Goal: Task Accomplishment & Management: Use online tool/utility

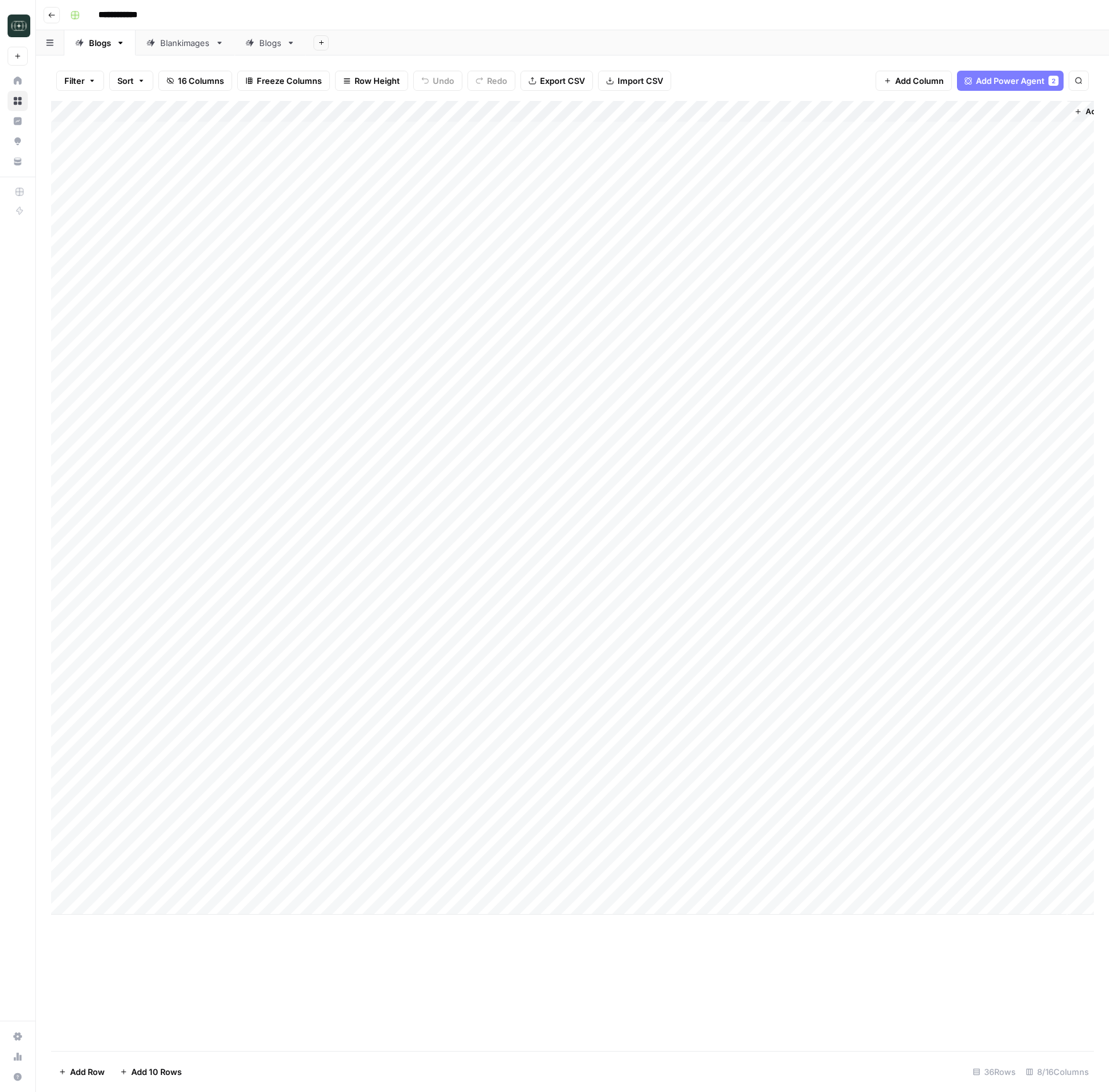
click at [52, 18] on icon "button" at bounding box center [51, 14] width 8 height 8
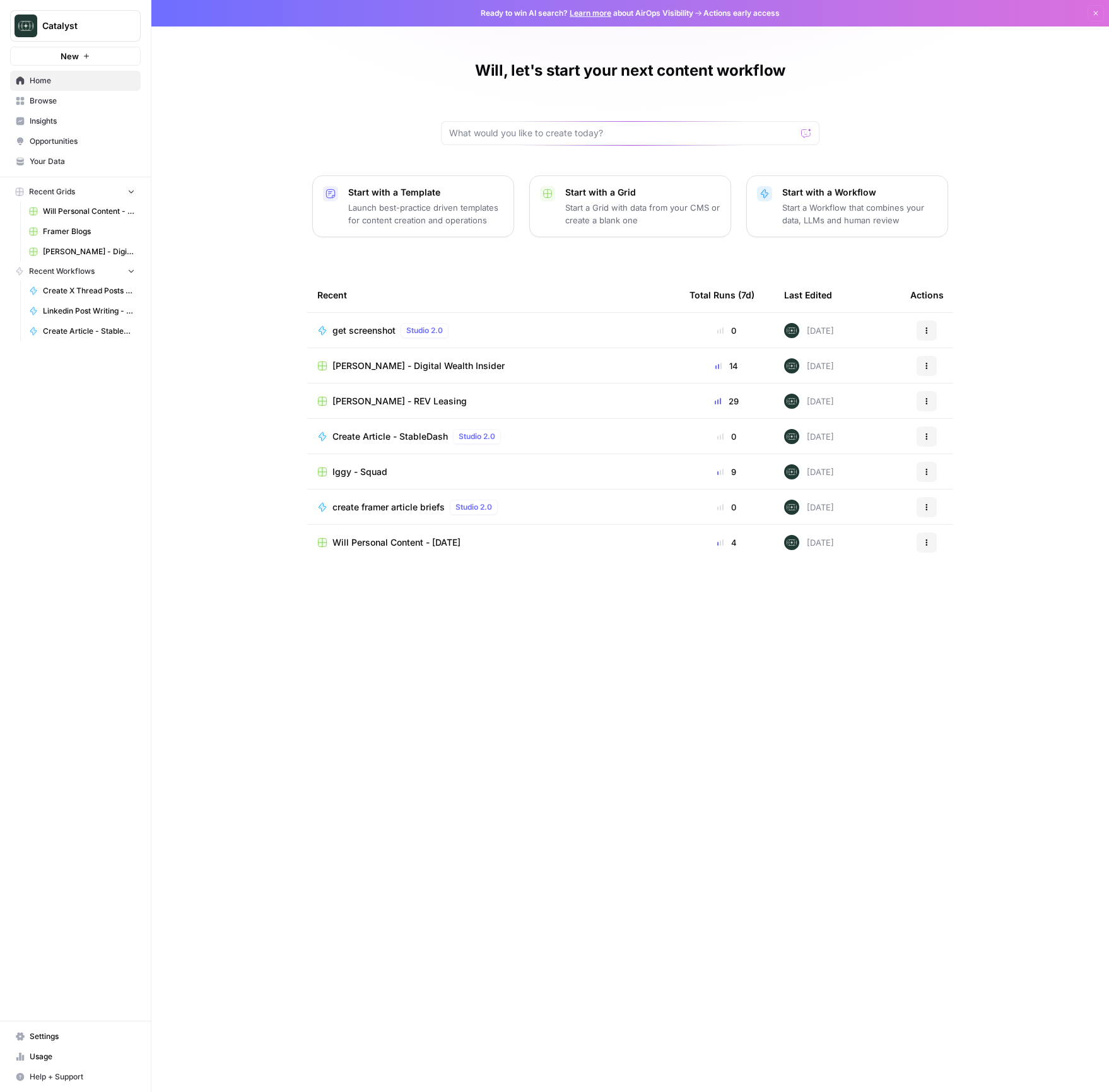
click at [961, 101] on div "Will, let's start your next content workflow Start with a Template Launch best-…" at bounding box center [631, 546] width 958 height 1092
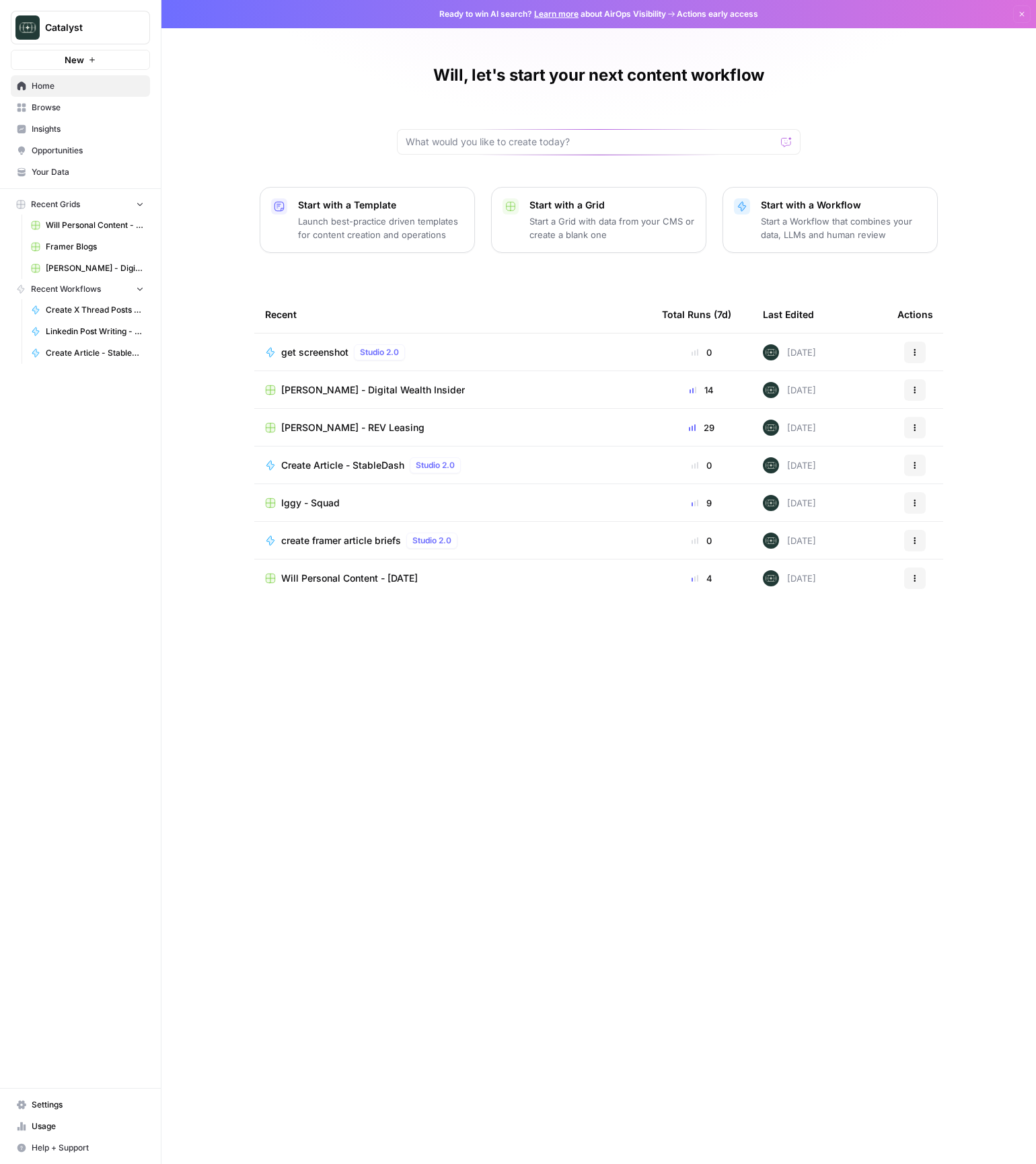
drag, startPoint x: 589, startPoint y: 823, endPoint x: 271, endPoint y: 390, distance: 537.2
click at [589, 822] on div "Recent Total Runs (7d) Last Edited Actions get screenshot Studio 2.0 0 Today Ac…" at bounding box center [599, 720] width 689 height 847
click at [911, 387] on icon "button" at bounding box center [914, 390] width 8 height 8
click at [820, 424] on span "Duplicate" at bounding box center [855, 422] width 107 height 14
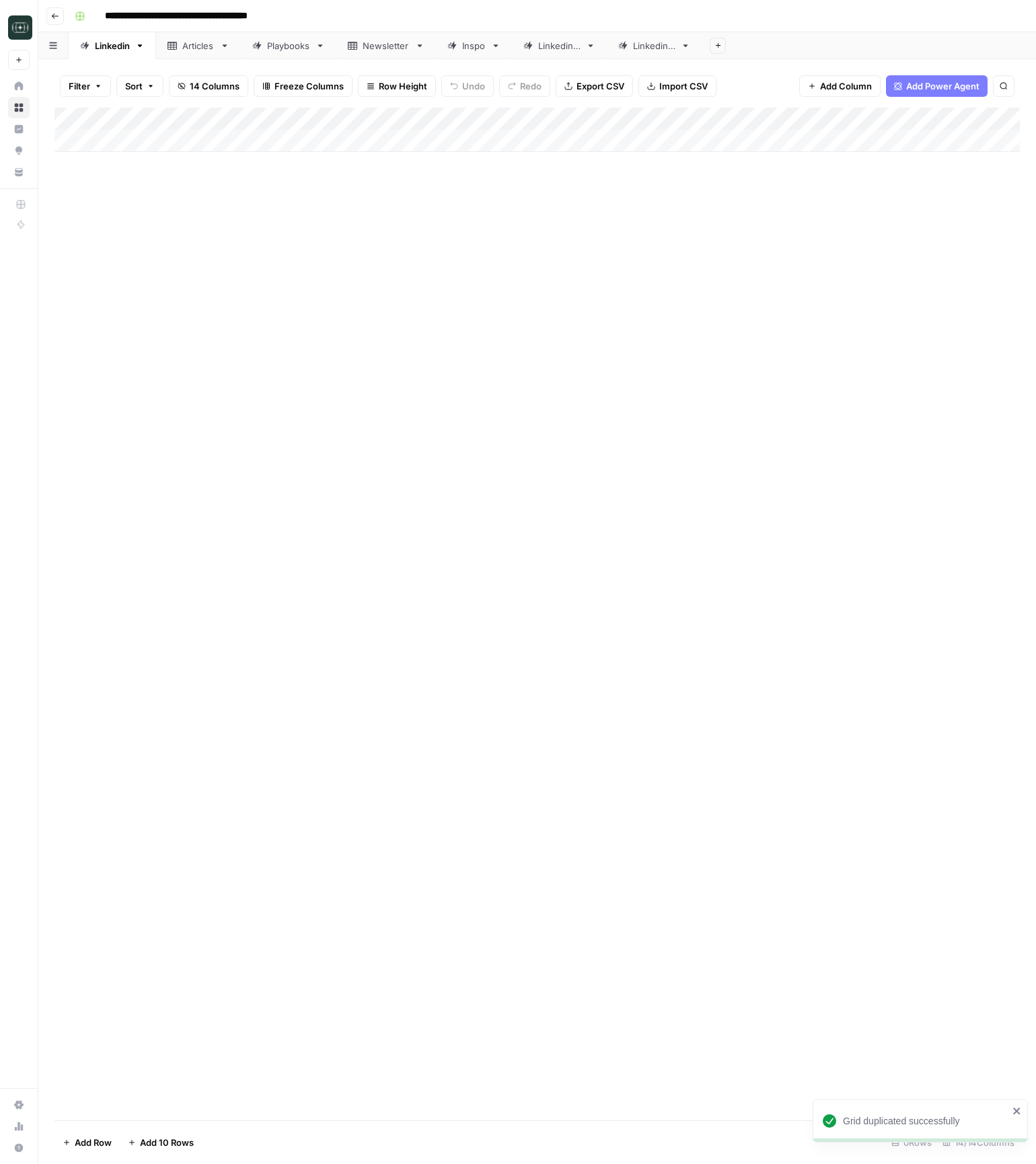
click at [124, 23] on input "**********" at bounding box center [198, 16] width 198 height 22
type input "**********"
click at [649, 54] on link "Linkedin 3" at bounding box center [654, 46] width 95 height 27
click at [569, 138] on div "Add Column" at bounding box center [537, 129] width 965 height 45
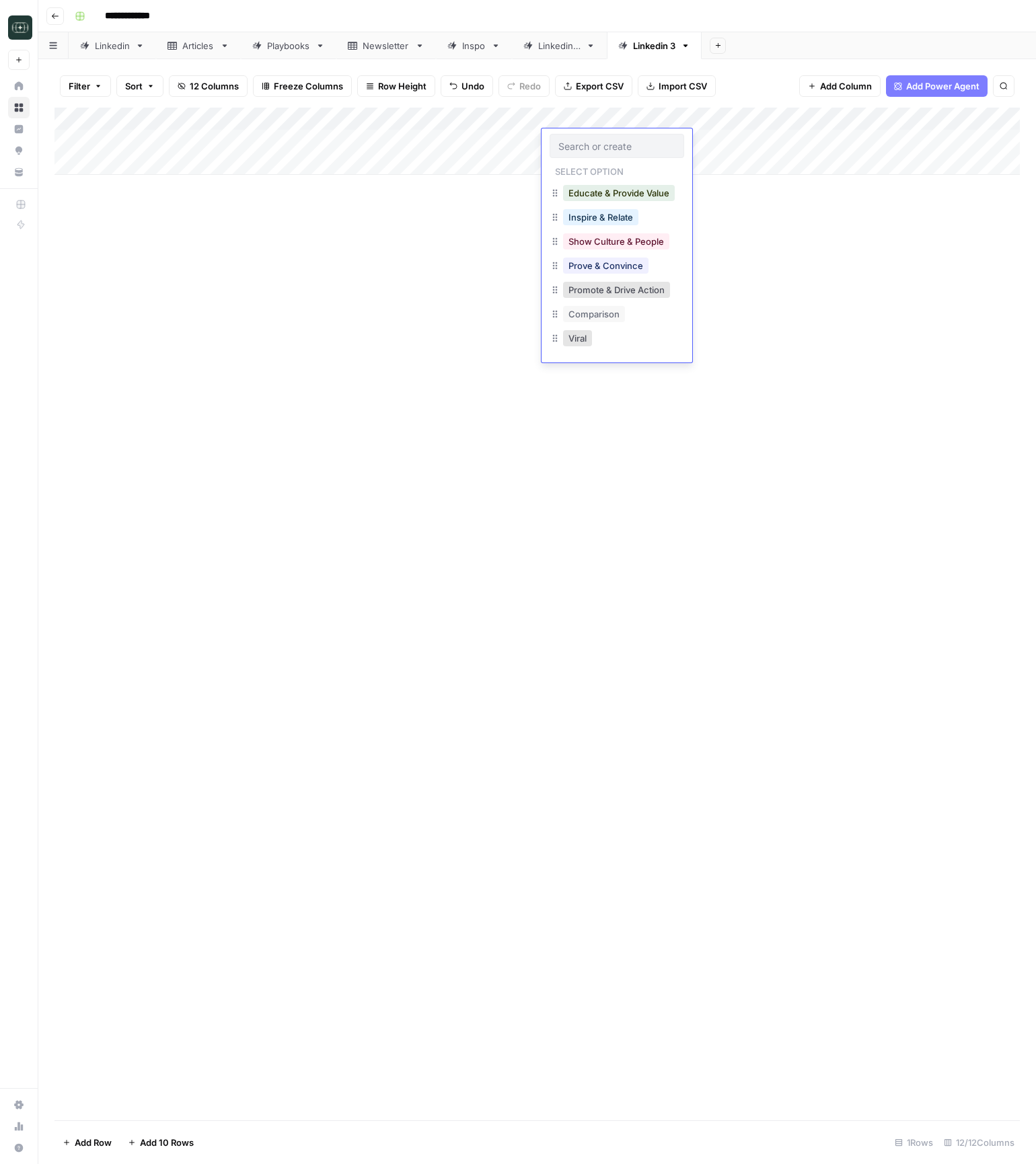
click at [400, 299] on div "Add Column" at bounding box center [537, 613] width 965 height 1013
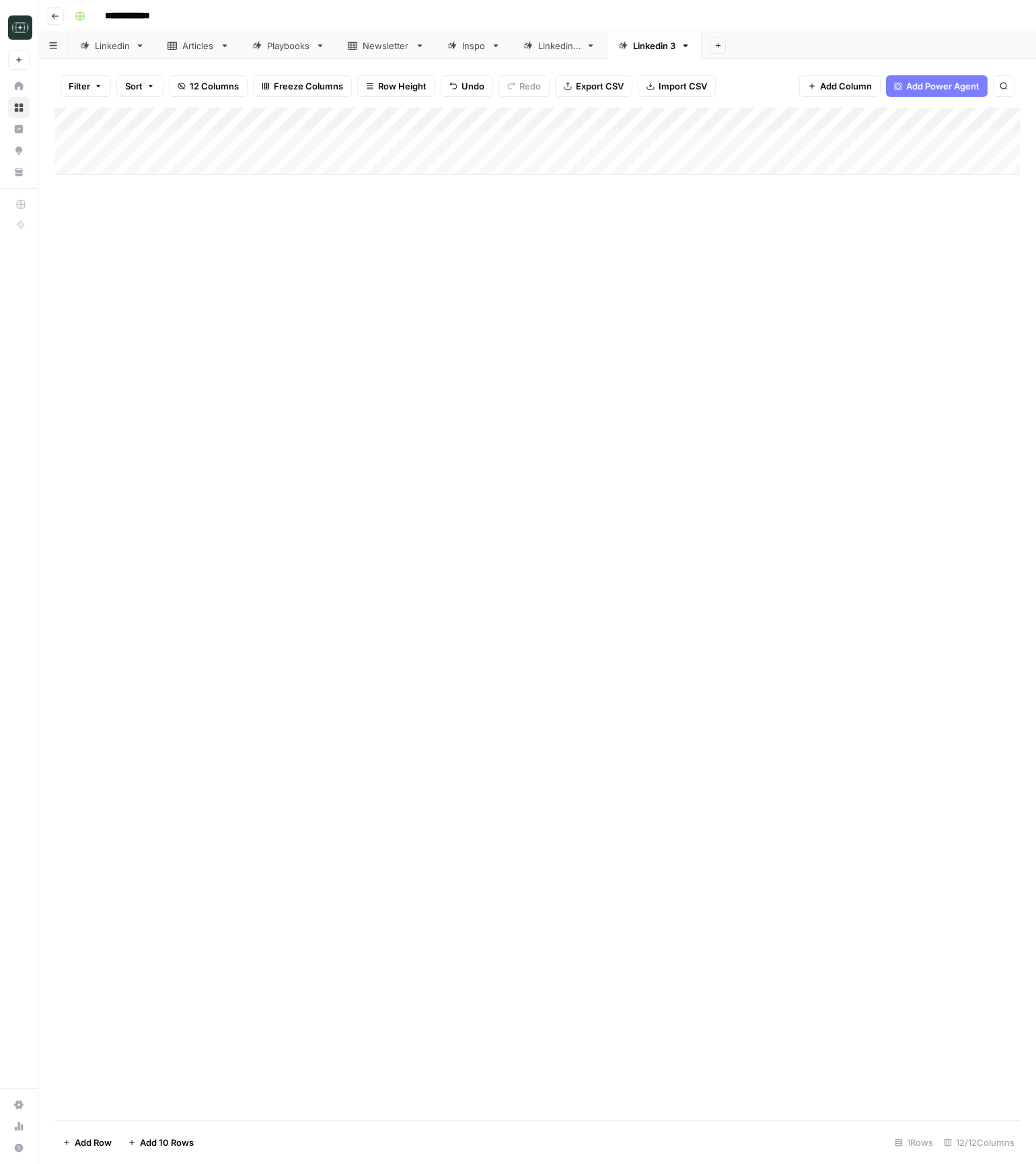
click at [157, 167] on div "Add Column" at bounding box center [537, 141] width 965 height 67
click at [160, 185] on div "Add Column" at bounding box center [537, 152] width 965 height 90
click at [165, 207] on div "Add Column" at bounding box center [537, 164] width 965 height 113
click at [252, 288] on div "Add Column" at bounding box center [537, 613] width 965 height 1013
click at [287, 413] on div "Add Column" at bounding box center [537, 613] width 965 height 1013
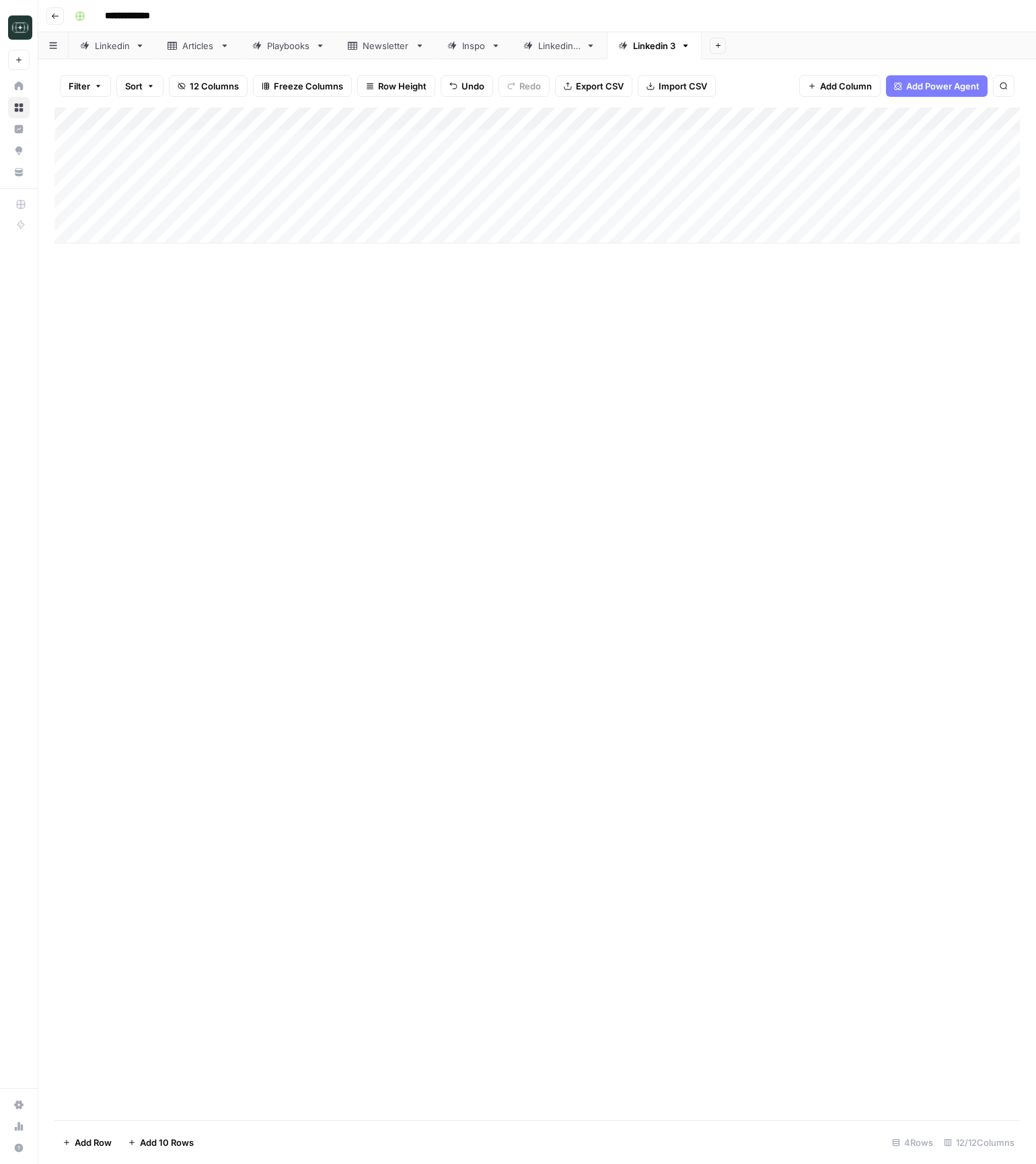
scroll to position [0, 37]
click at [876, 120] on div "Add Column" at bounding box center [537, 175] width 965 height 136
click at [779, 248] on span "Edit Workflow" at bounding box center [796, 251] width 118 height 14
click at [874, 116] on div "Add Column" at bounding box center [537, 175] width 965 height 136
click at [773, 237] on span "Configure Inputs" at bounding box center [796, 232] width 118 height 14
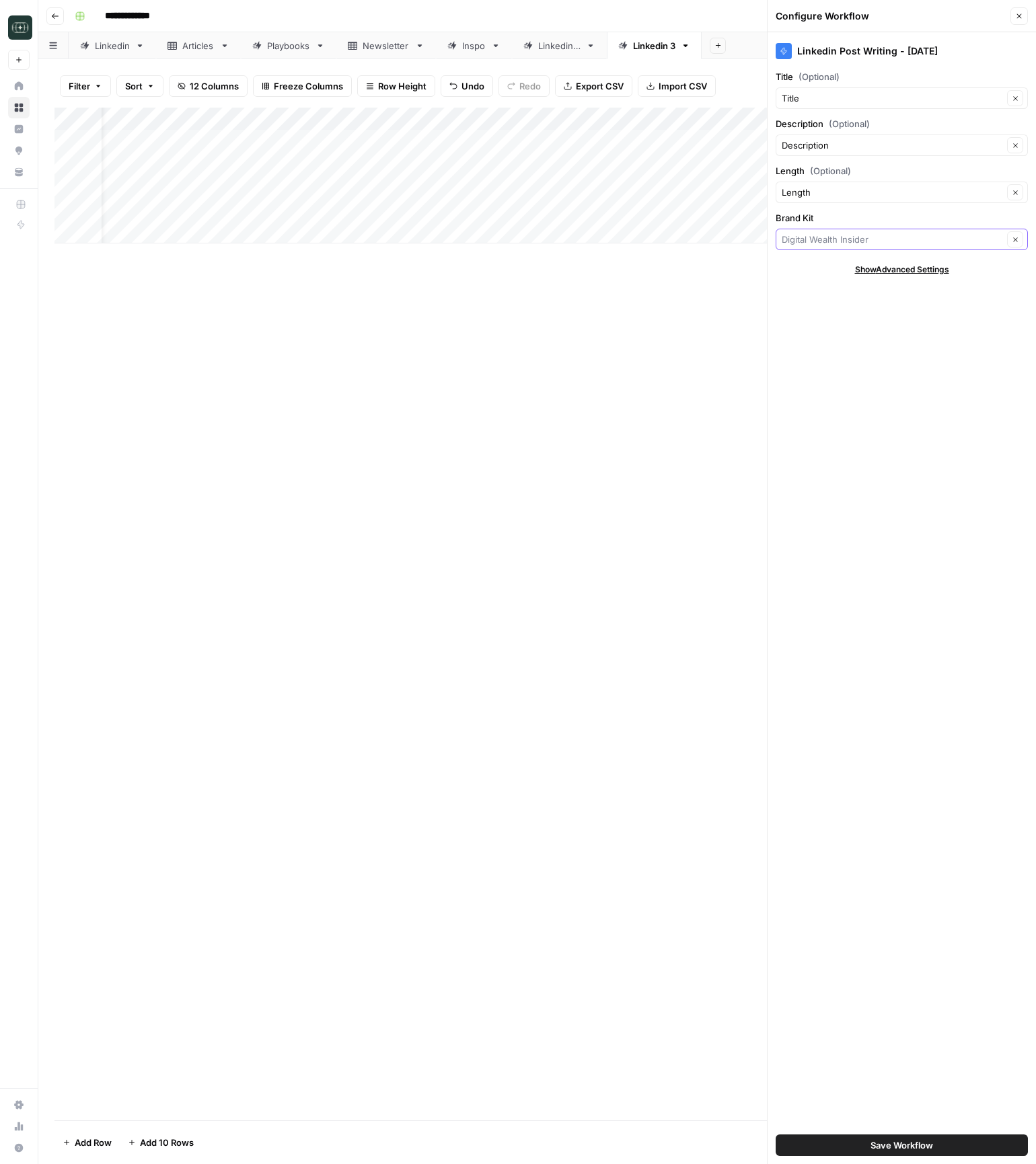
click at [831, 242] on input "Brand Kit" at bounding box center [892, 239] width 222 height 14
click at [851, 271] on span "Boon" at bounding box center [899, 271] width 224 height 14
type input "Boon"
click at [628, 419] on div "Add Column" at bounding box center [537, 613] width 965 height 1013
click at [1024, 17] on button "Close" at bounding box center [1019, 15] width 17 height 17
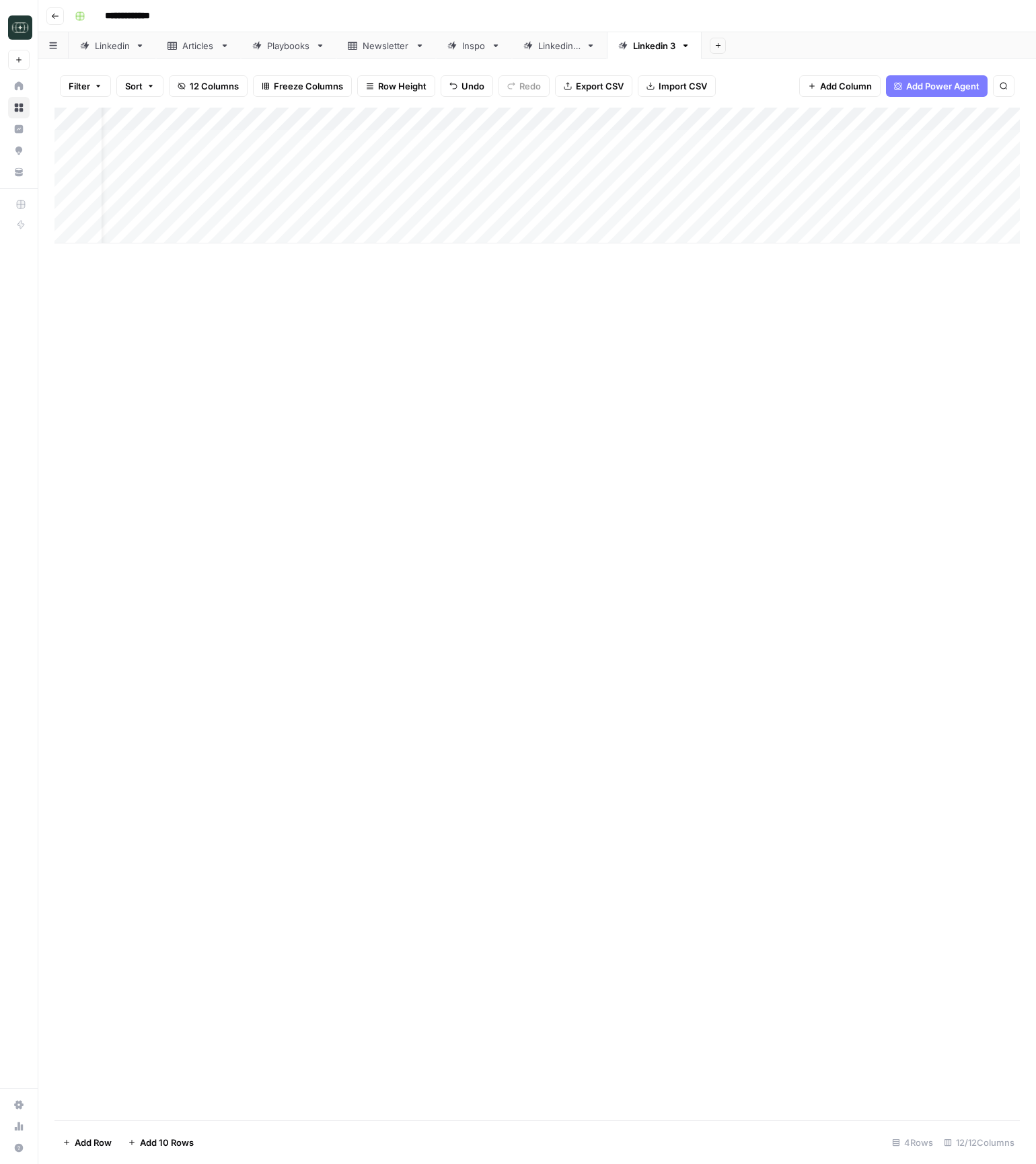
click at [260, 146] on div "Add Column" at bounding box center [537, 175] width 965 height 136
type textarea "**********"
click at [640, 134] on div "Add Column" at bounding box center [537, 175] width 965 height 136
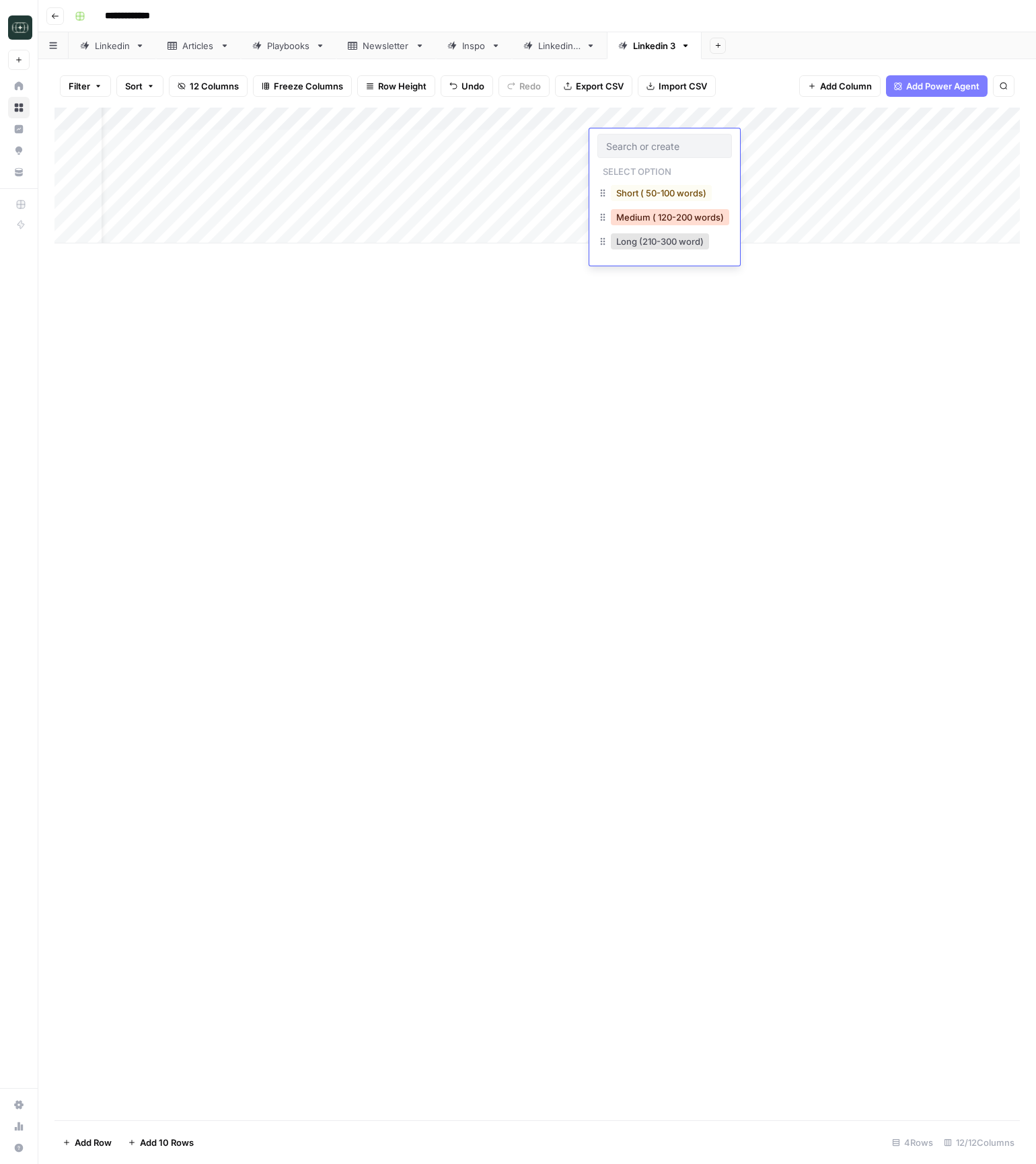
click at [636, 213] on button "Medium ( 120-200 words)" at bounding box center [670, 217] width 118 height 16
click at [762, 146] on div "Add Column" at bounding box center [537, 175] width 965 height 136
click at [405, 165] on div "Add Column" at bounding box center [537, 175] width 965 height 136
type textarea "**********"
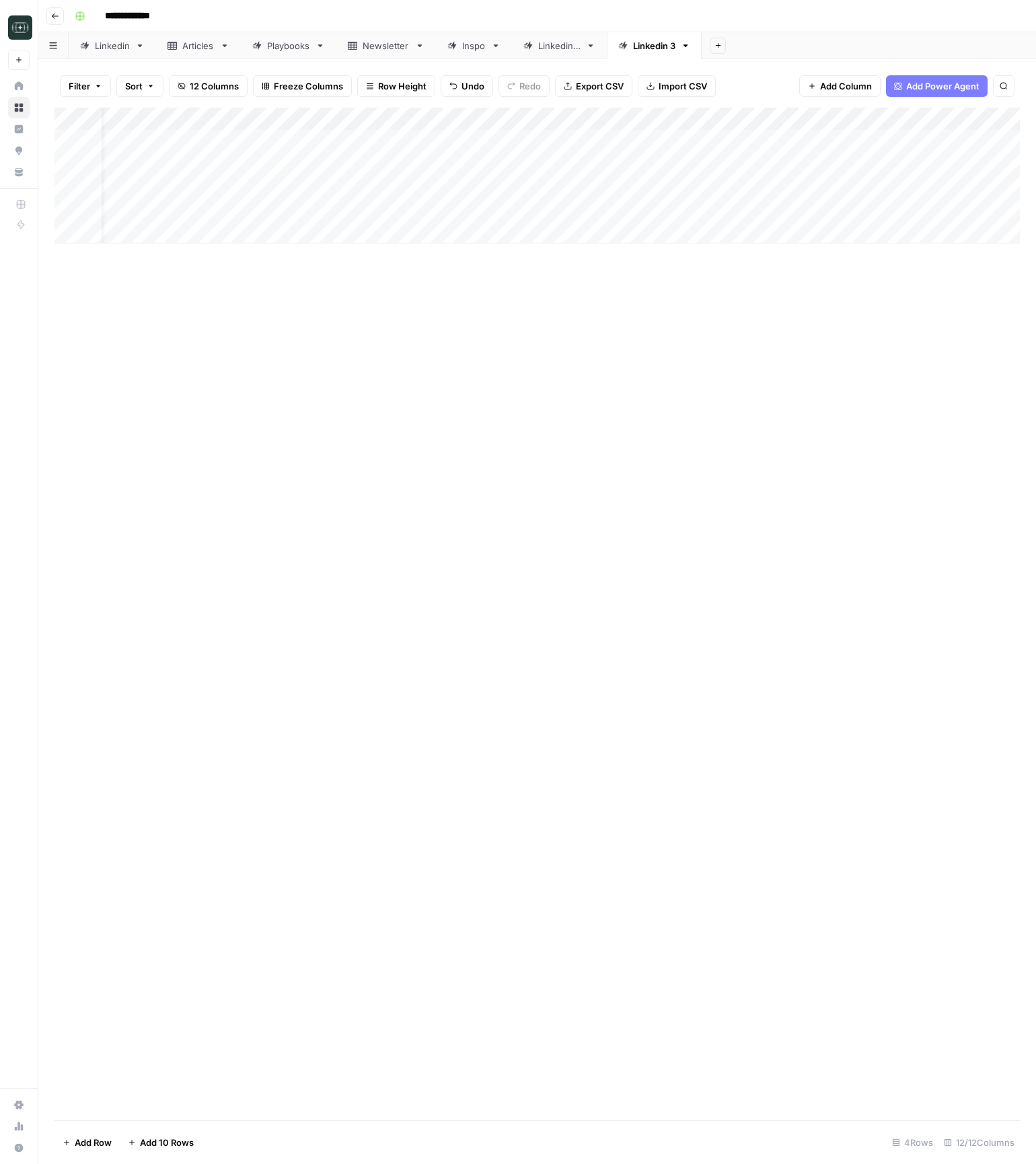
click at [694, 416] on div "Add Column" at bounding box center [537, 613] width 965 height 1013
click at [612, 168] on div "Add Column" at bounding box center [537, 175] width 965 height 136
click at [629, 242] on button "Medium ( 120-200 words)" at bounding box center [670, 240] width 118 height 16
click at [750, 167] on div "Add Column" at bounding box center [537, 175] width 965 height 136
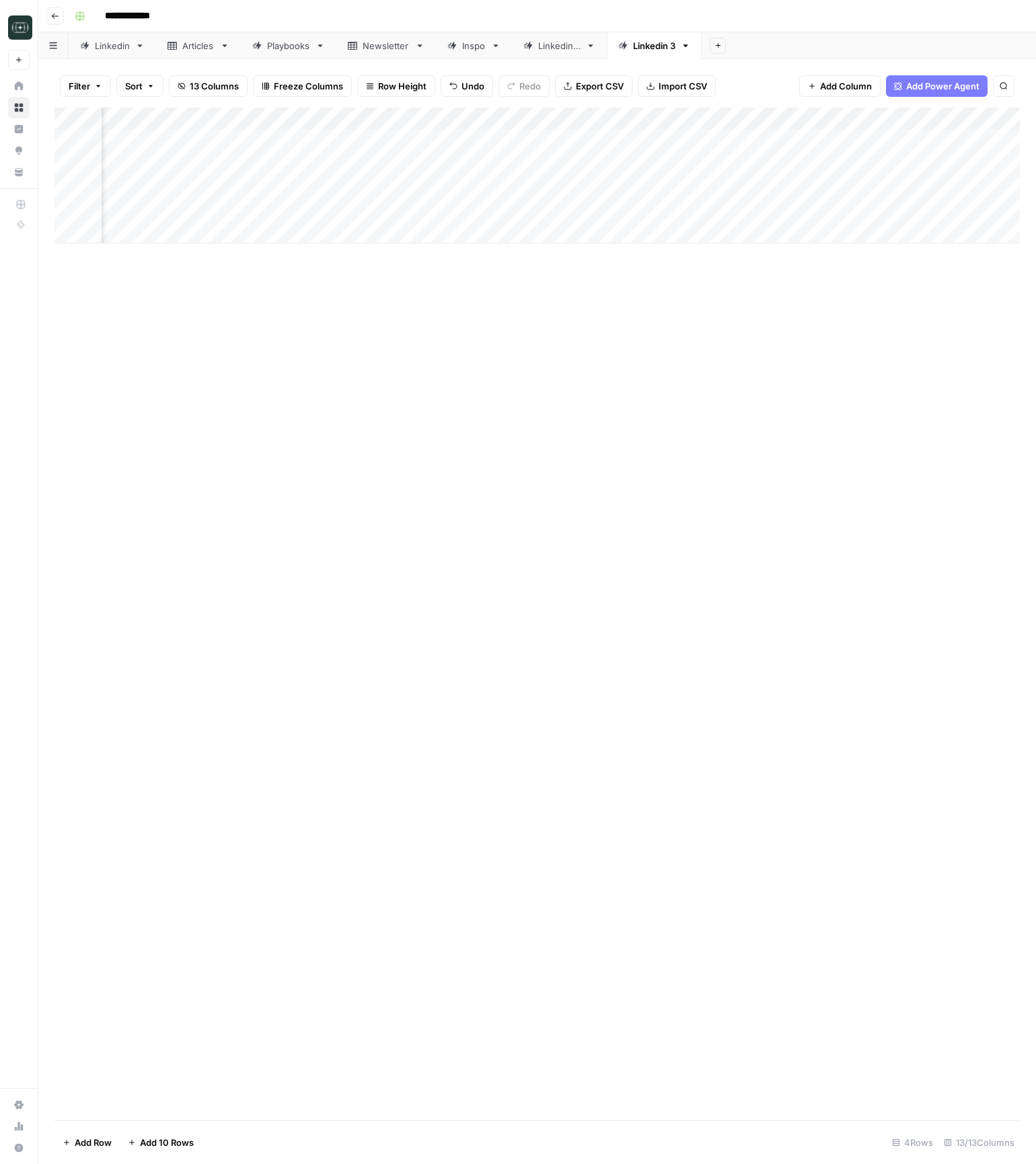
scroll to position [0, 464]
click at [585, 140] on div "Add Column" at bounding box center [537, 175] width 965 height 136
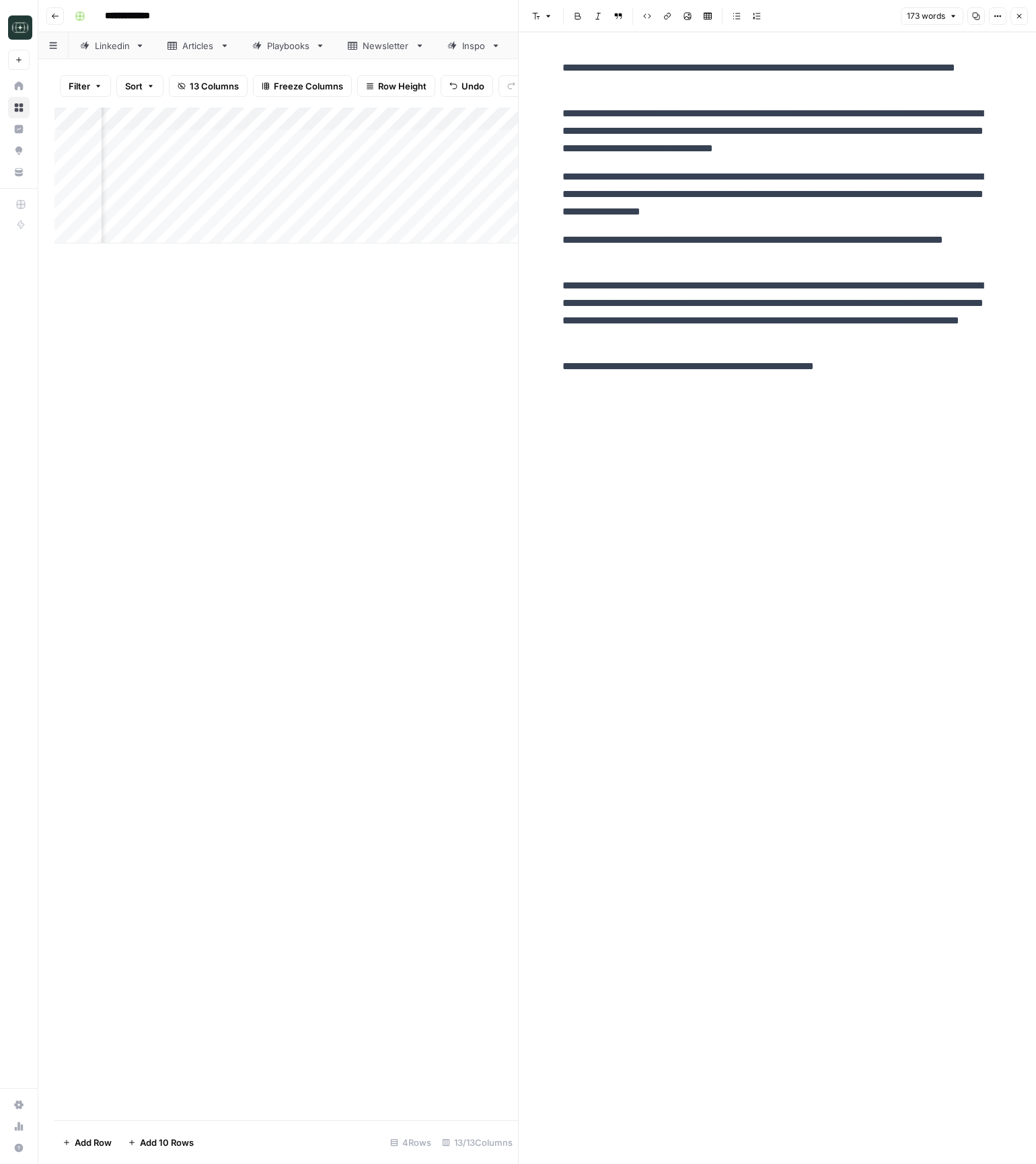
click at [747, 423] on div "**********" at bounding box center [778, 599] width 447 height 1132
click at [1016, 20] on button "Close" at bounding box center [1019, 15] width 17 height 17
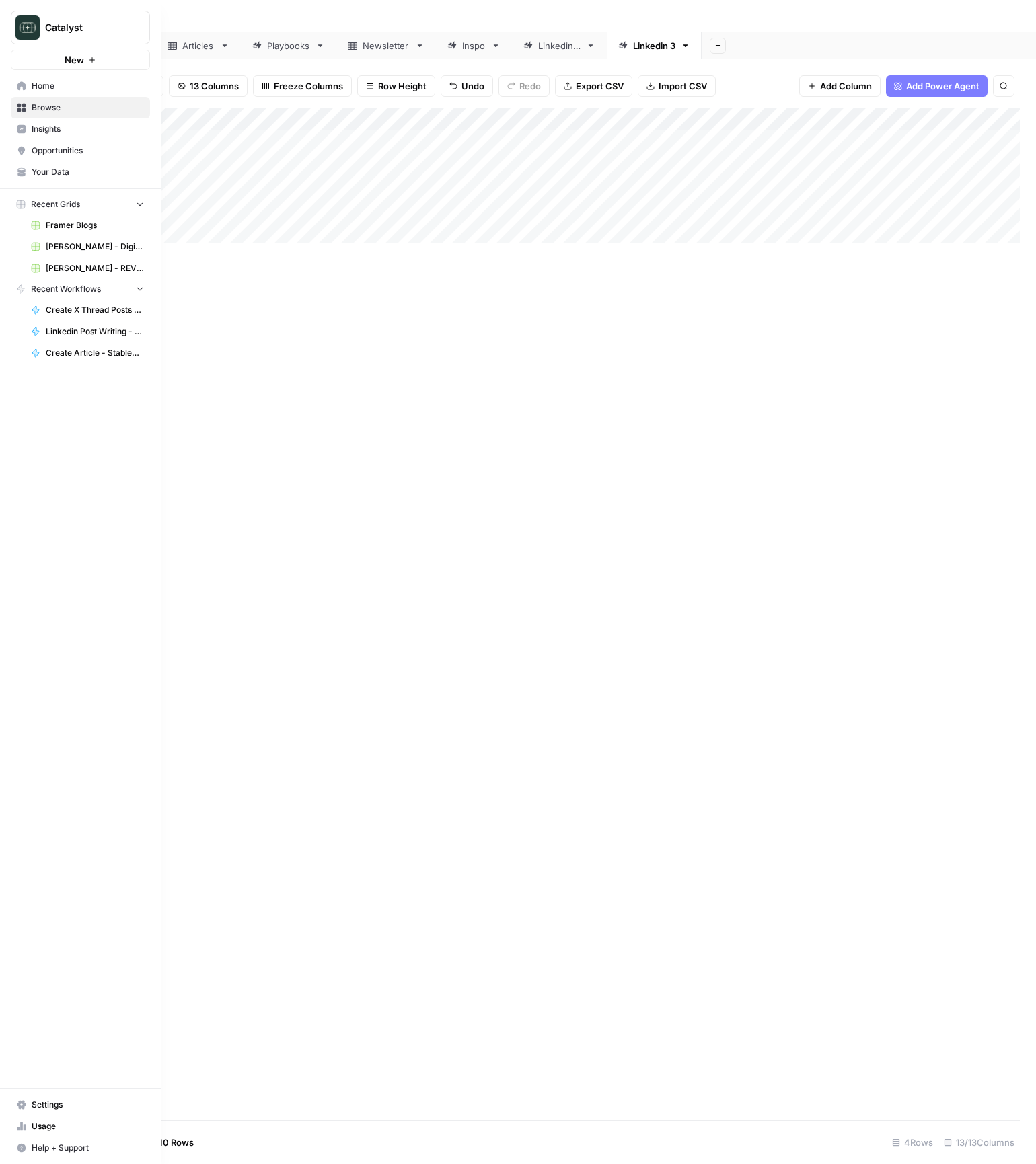
click at [32, 88] on span "Home" at bounding box center [88, 85] width 113 height 12
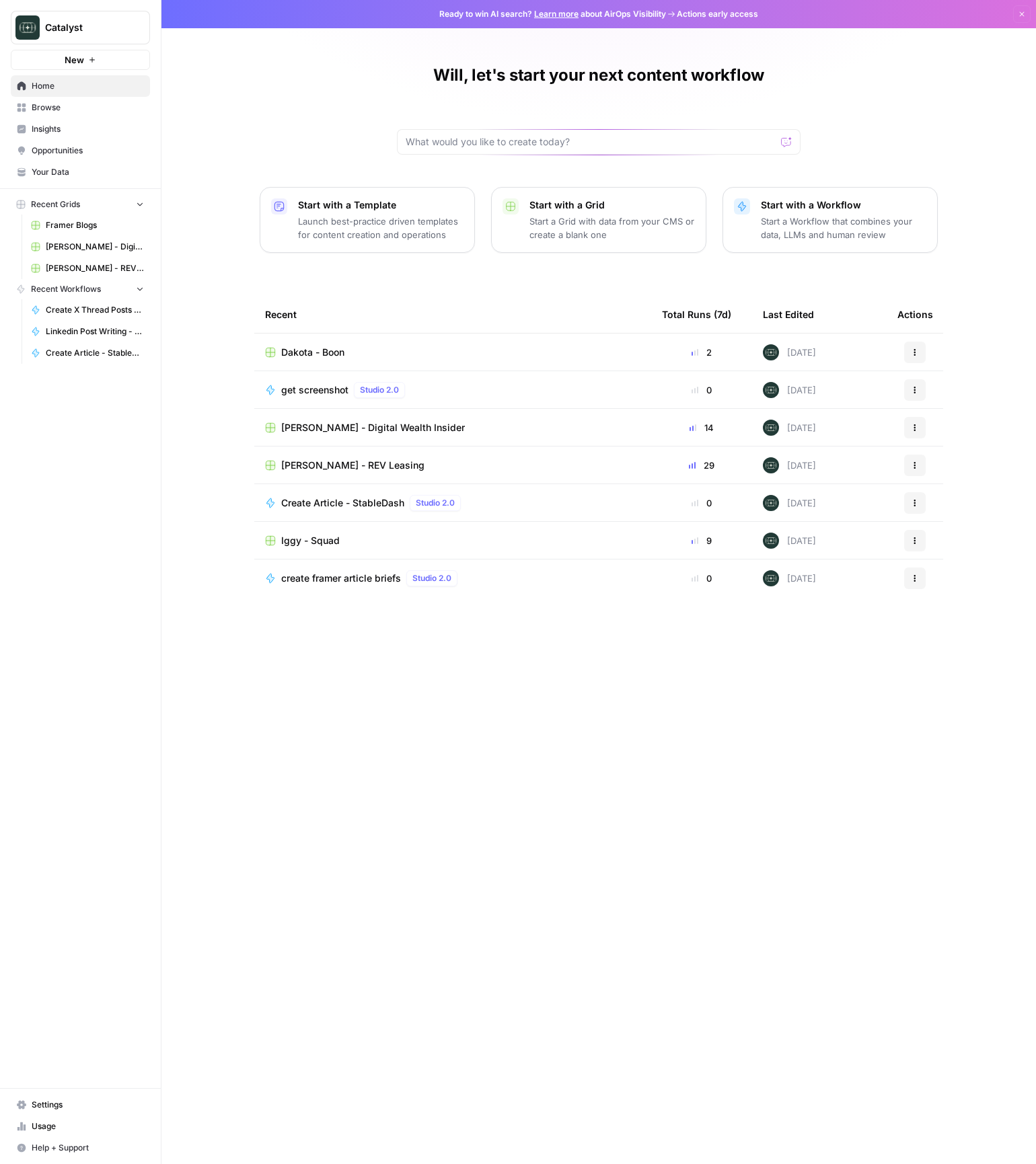
click at [69, 173] on span "Your Data" at bounding box center [88, 172] width 113 height 12
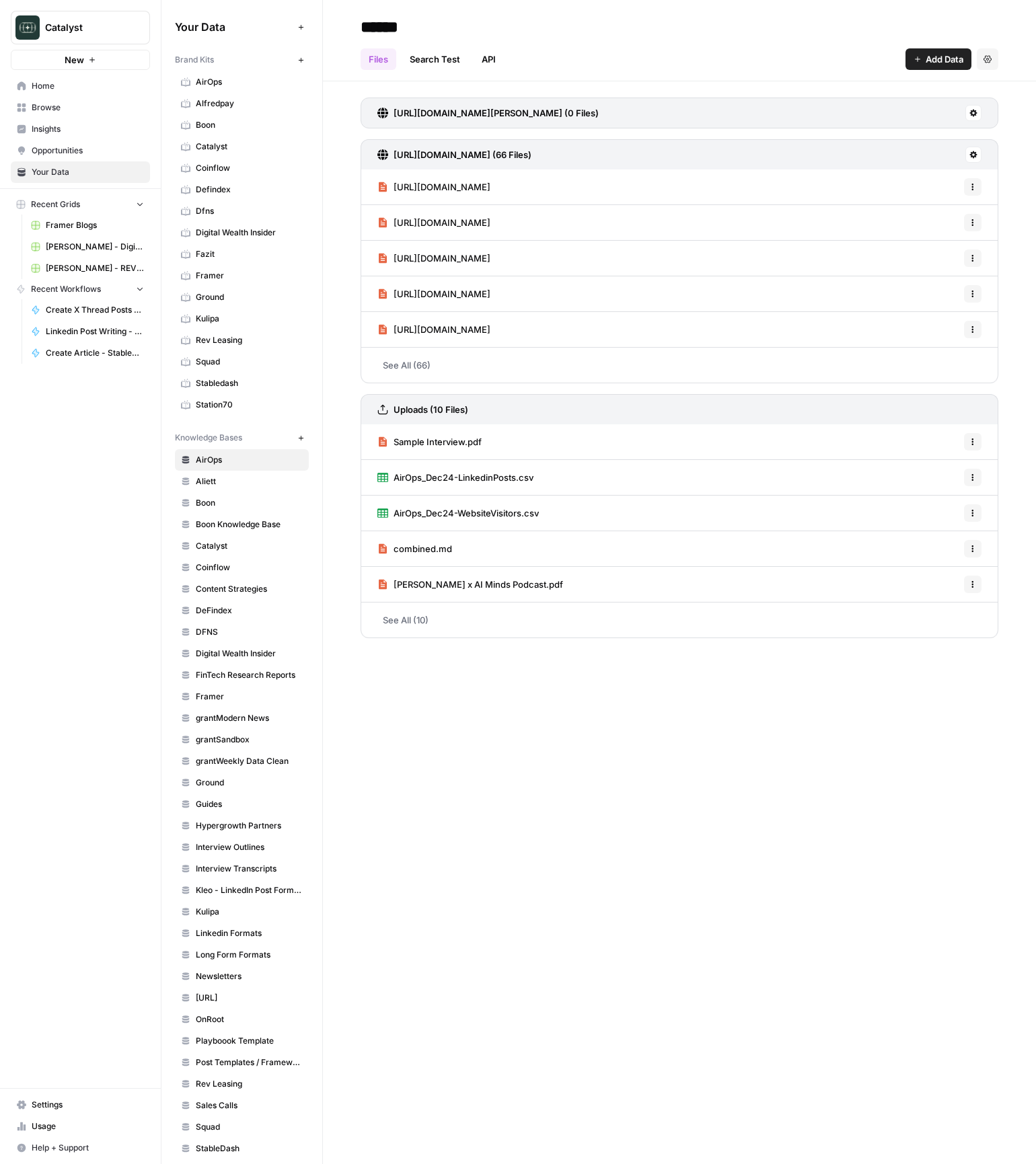
click at [205, 127] on span "Boon" at bounding box center [249, 124] width 107 height 12
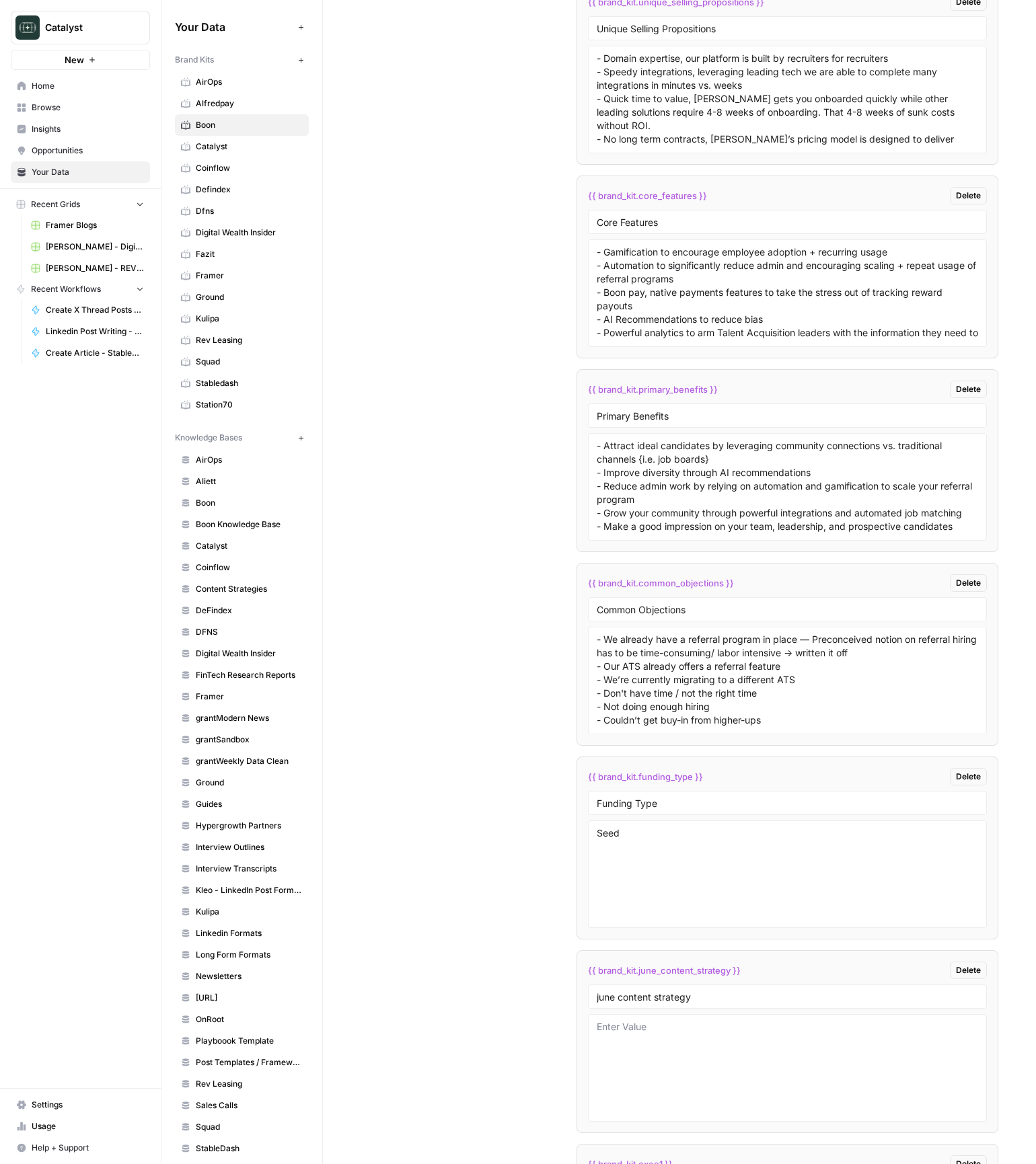
scroll to position [2683, 0]
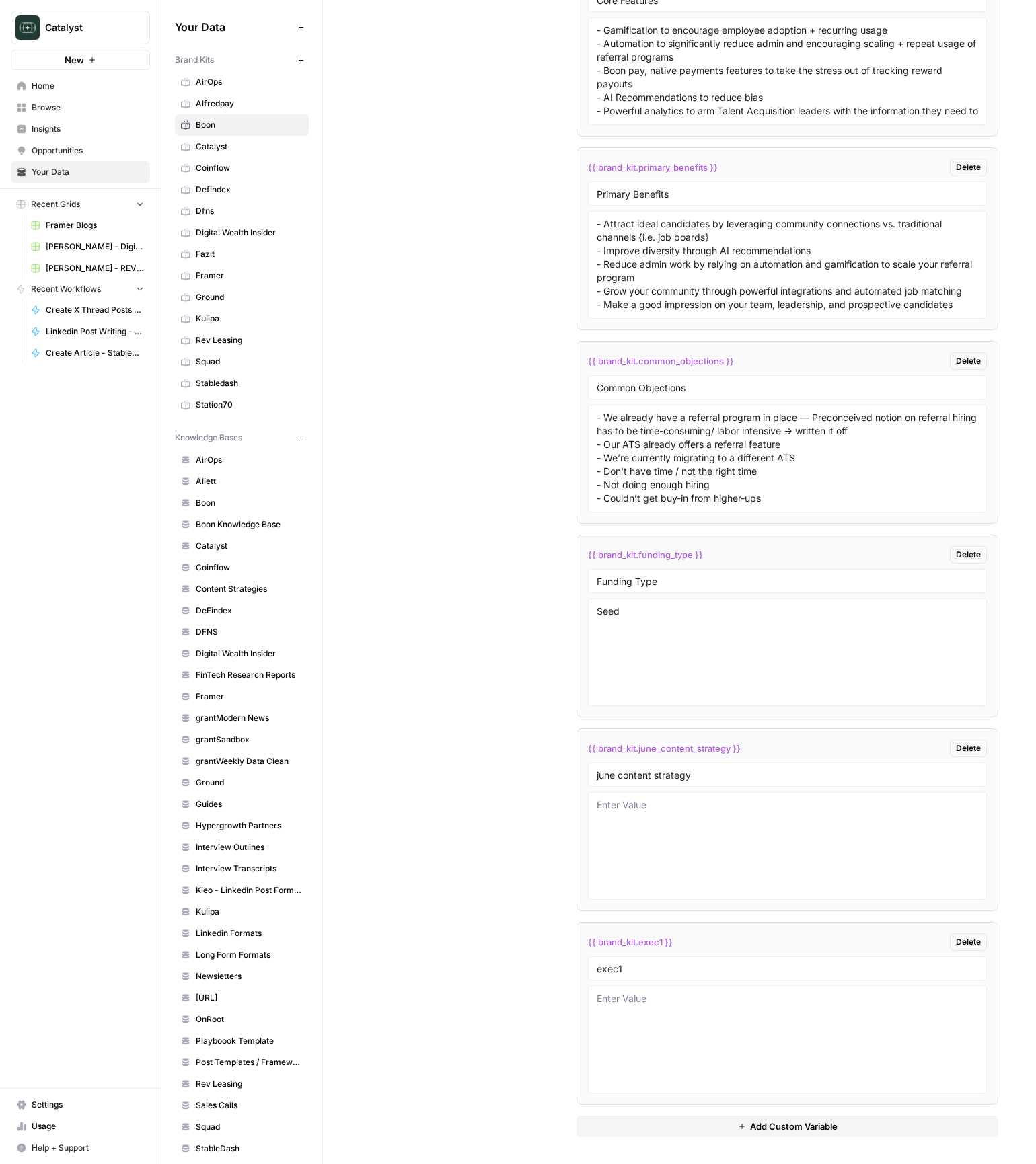
click at [444, 672] on div "Custom Variables Create custom variables that will appear as global brand varia…" at bounding box center [680, 352] width 638 height 1625
click at [463, 878] on div "Custom Variables Create custom variables that will appear as global brand varia…" at bounding box center [680, 352] width 638 height 1625
click at [772, 1024] on textarea at bounding box center [788, 1040] width 382 height 95
click at [677, 1011] on textarea "To enrich screen reader interactions, please activate Accessibility in Grammarl…" at bounding box center [788, 1040] width 382 height 95
paste textarea "```json { "styleOf": "Dakota R. Younger (LinkedIn)", "sourceMaterials": [ "Link…"
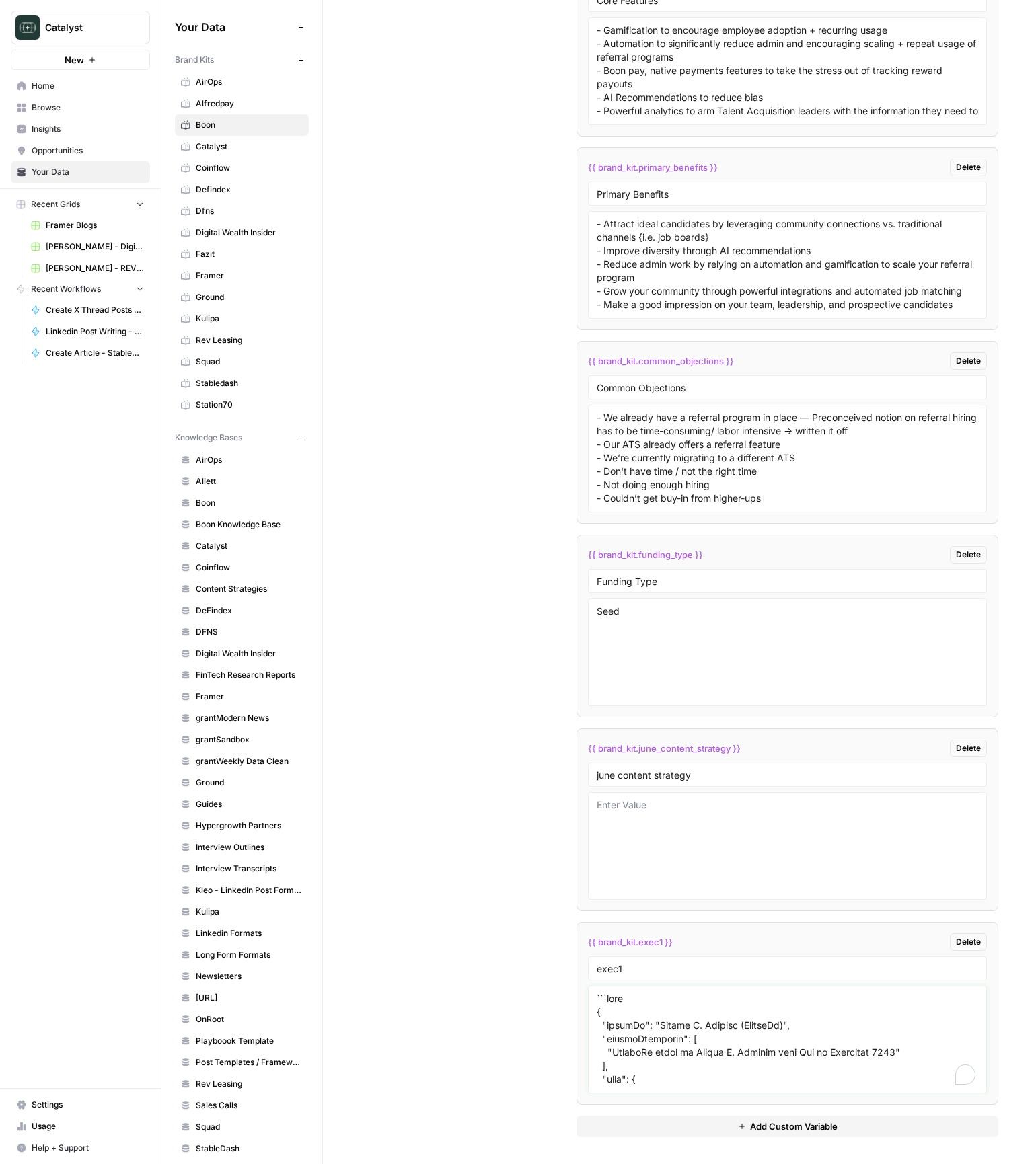
scroll to position [3441, 0]
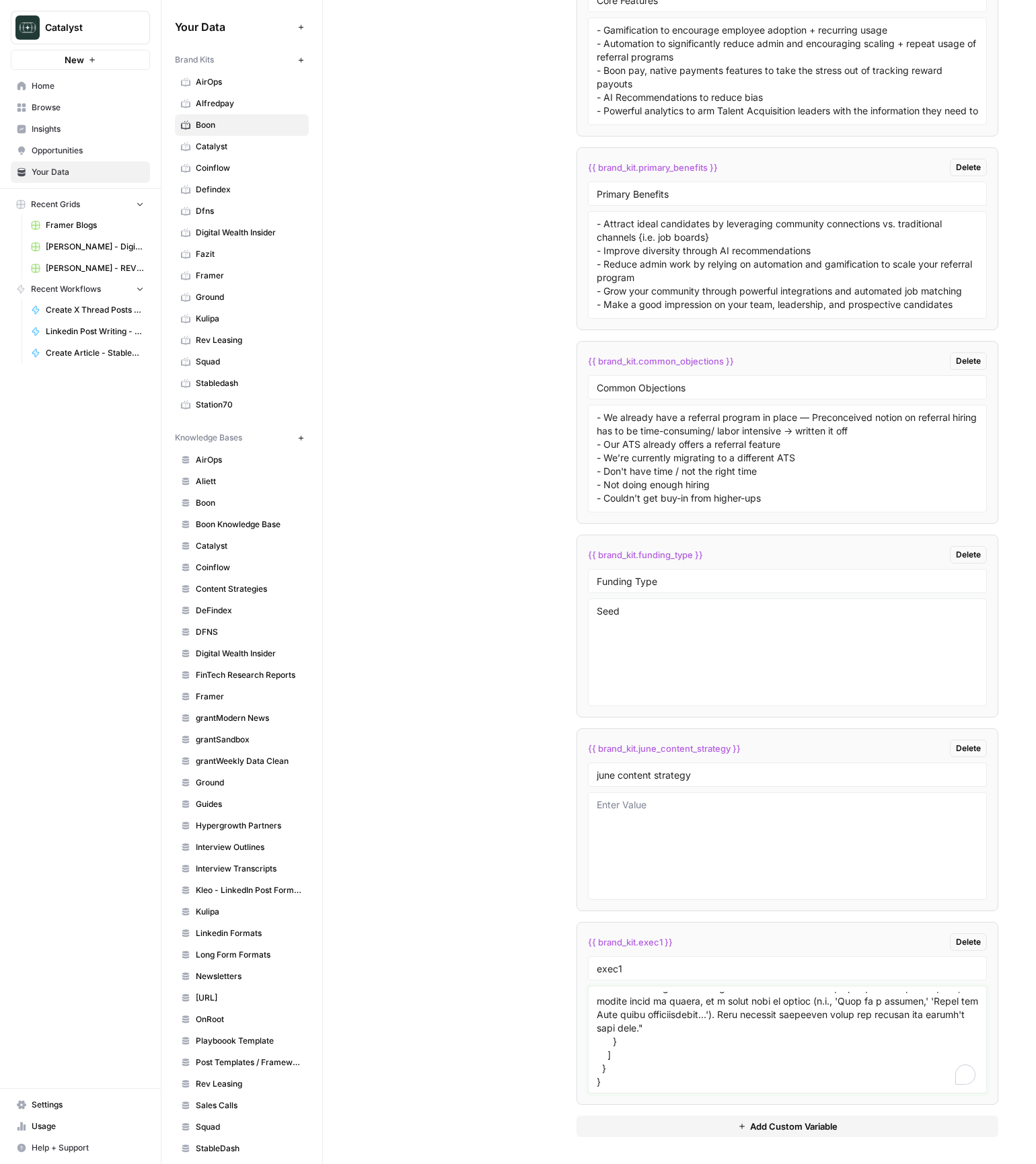
type textarea "```json { "styleOf": "Dakota R. Younger (LinkedIn)", "sourceMaterials": [ "Link…"
click at [507, 1011] on div "Custom Variables Create custom variables that will appear as global brand varia…" at bounding box center [680, 352] width 638 height 1625
click at [488, 1007] on div "Custom Variables Create custom variables that will appear as global brand varia…" at bounding box center [680, 352] width 638 height 1625
click at [477, 852] on div "Custom Variables Create custom variables that will appear as global brand varia…" at bounding box center [680, 352] width 638 height 1625
click at [210, 214] on span "Dfns" at bounding box center [249, 211] width 107 height 12
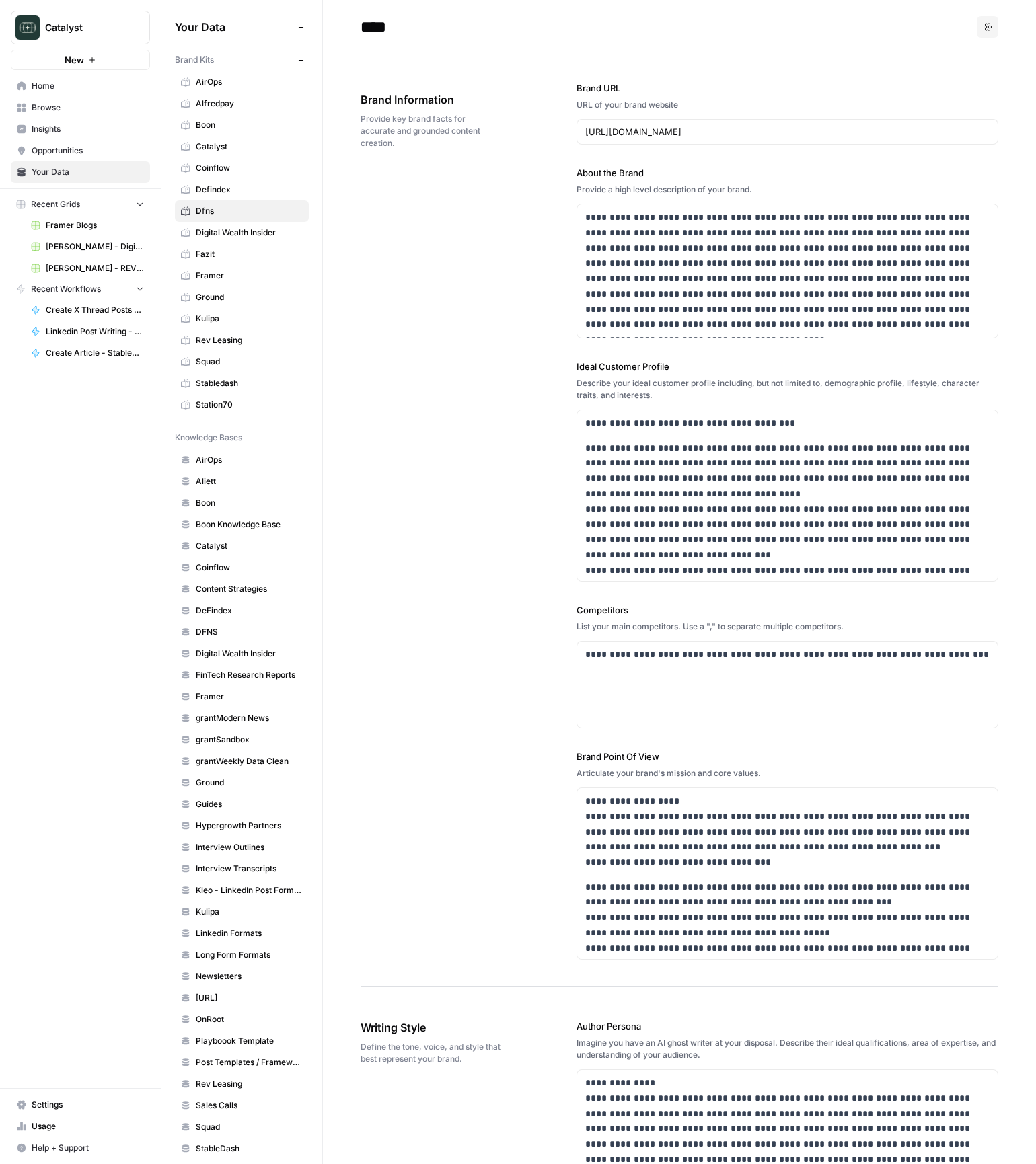
click at [213, 129] on span "Boon" at bounding box center [249, 124] width 107 height 12
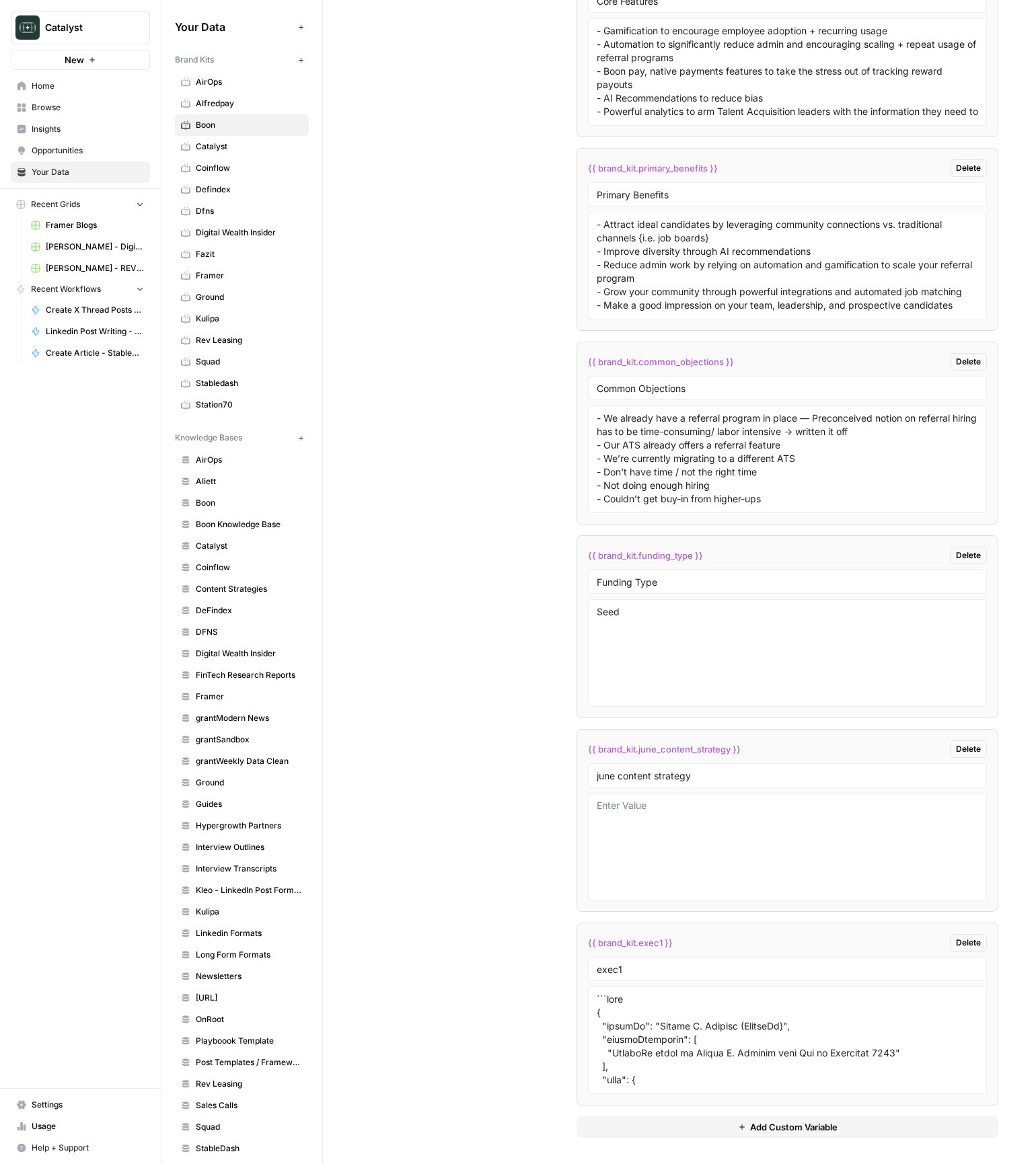
scroll to position [2683, 0]
click at [36, 85] on span "Home" at bounding box center [88, 85] width 113 height 12
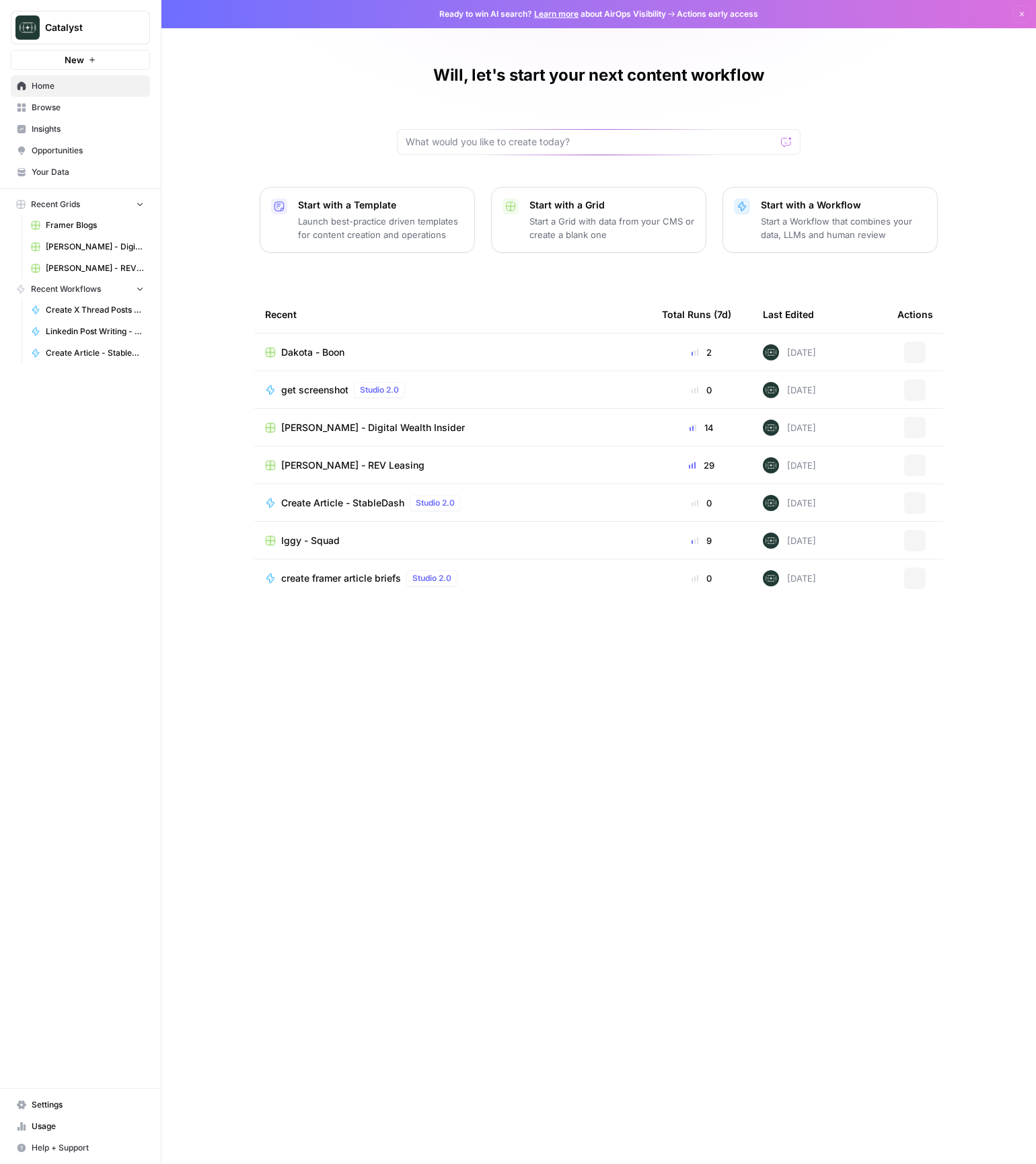
click at [317, 353] on span "Dakota - Boon" at bounding box center [313, 352] width 64 height 14
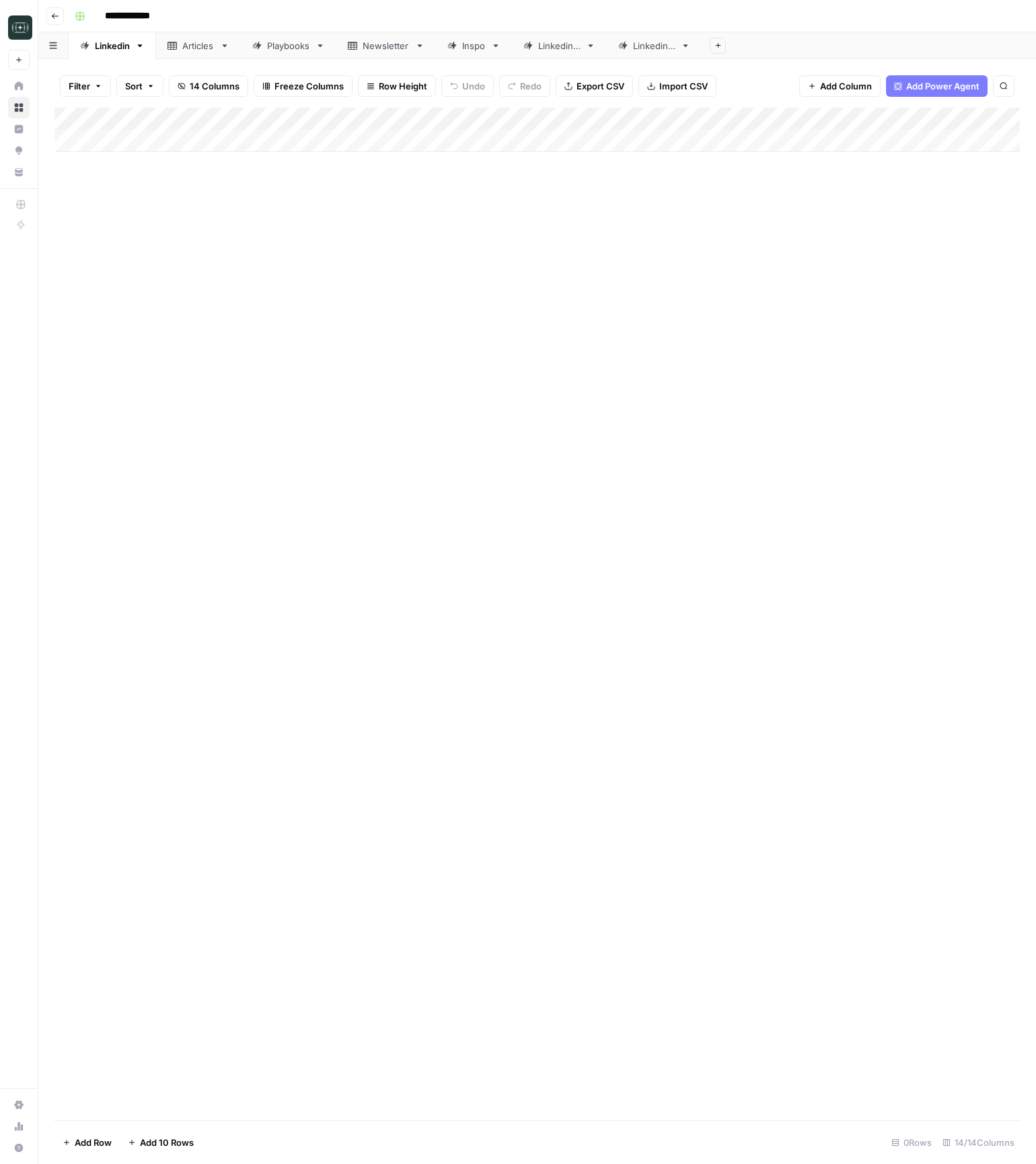
click at [664, 51] on div "Linkedin 3" at bounding box center [654, 45] width 43 height 14
click at [926, 142] on div "Add Column" at bounding box center [537, 175] width 965 height 136
click at [929, 164] on div "Add Column" at bounding box center [537, 175] width 965 height 136
click at [715, 141] on div "Add Column" at bounding box center [537, 175] width 965 height 136
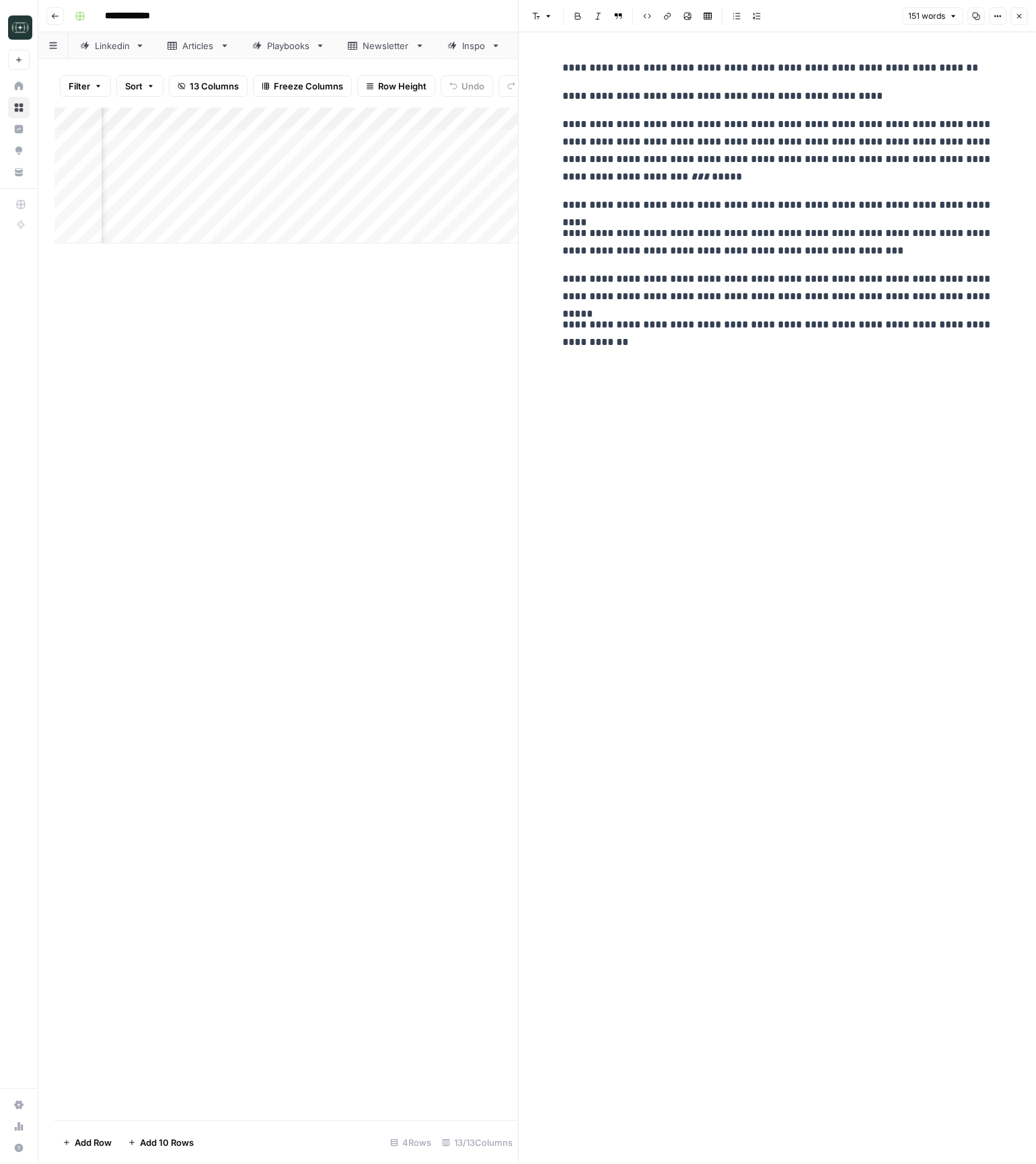
click at [737, 393] on div "**********" at bounding box center [778, 599] width 447 height 1132
click at [1013, 15] on button "Close" at bounding box center [1019, 15] width 17 height 17
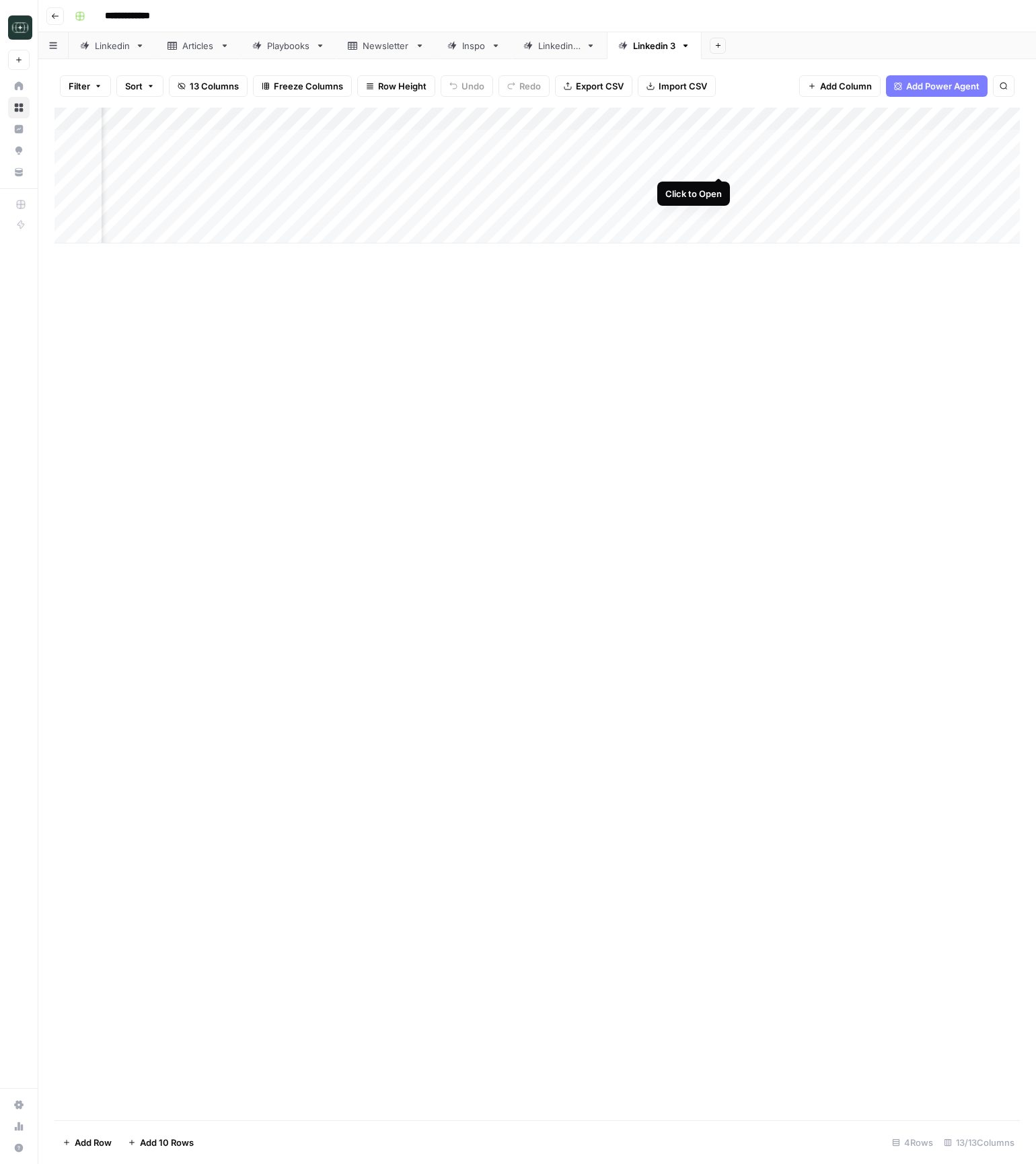
click at [716, 163] on div "Add Column" at bounding box center [537, 175] width 965 height 136
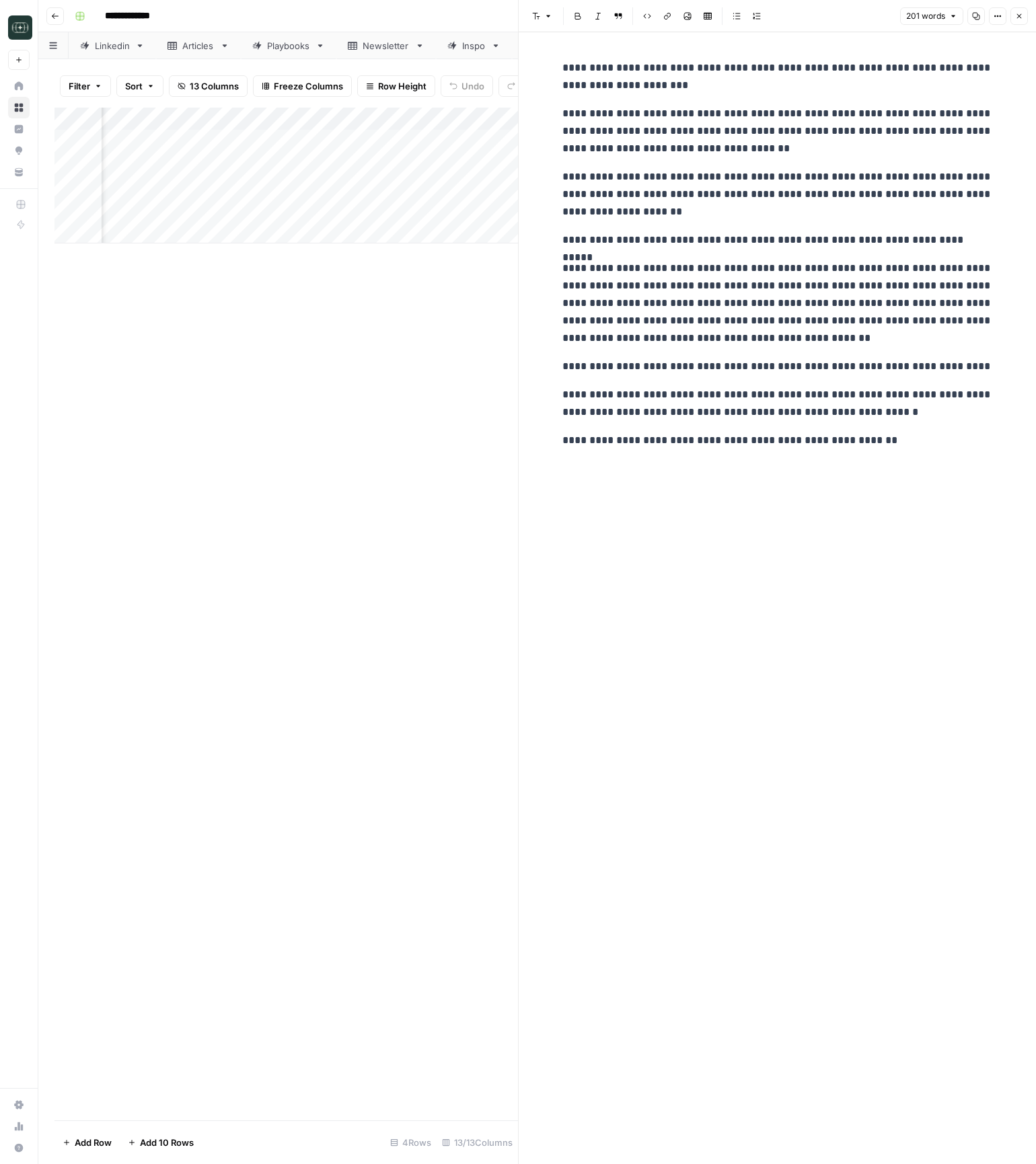
click at [1017, 16] on icon "button" at bounding box center [1019, 15] width 8 height 8
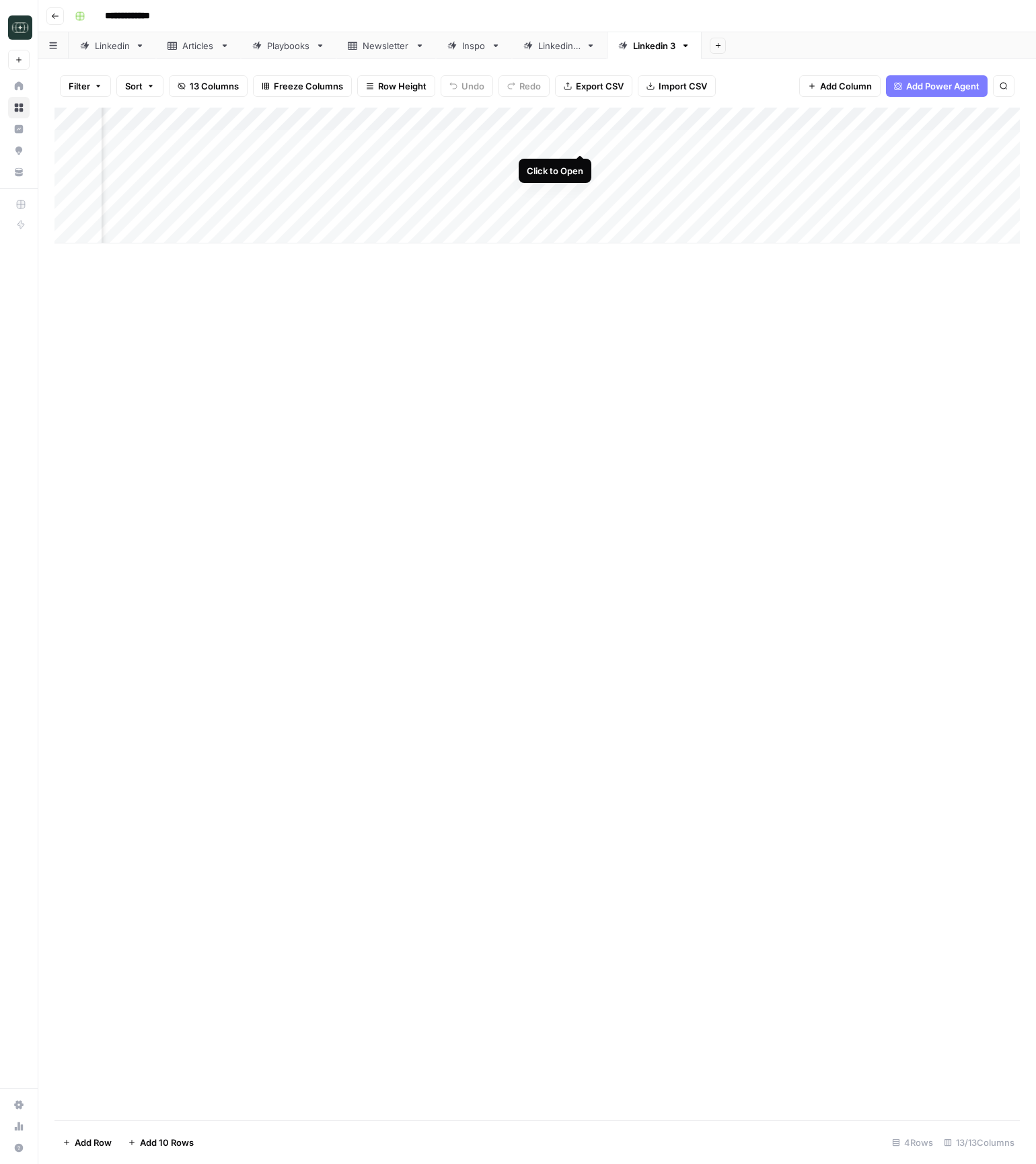
click at [583, 143] on div "Add Column" at bounding box center [537, 175] width 965 height 136
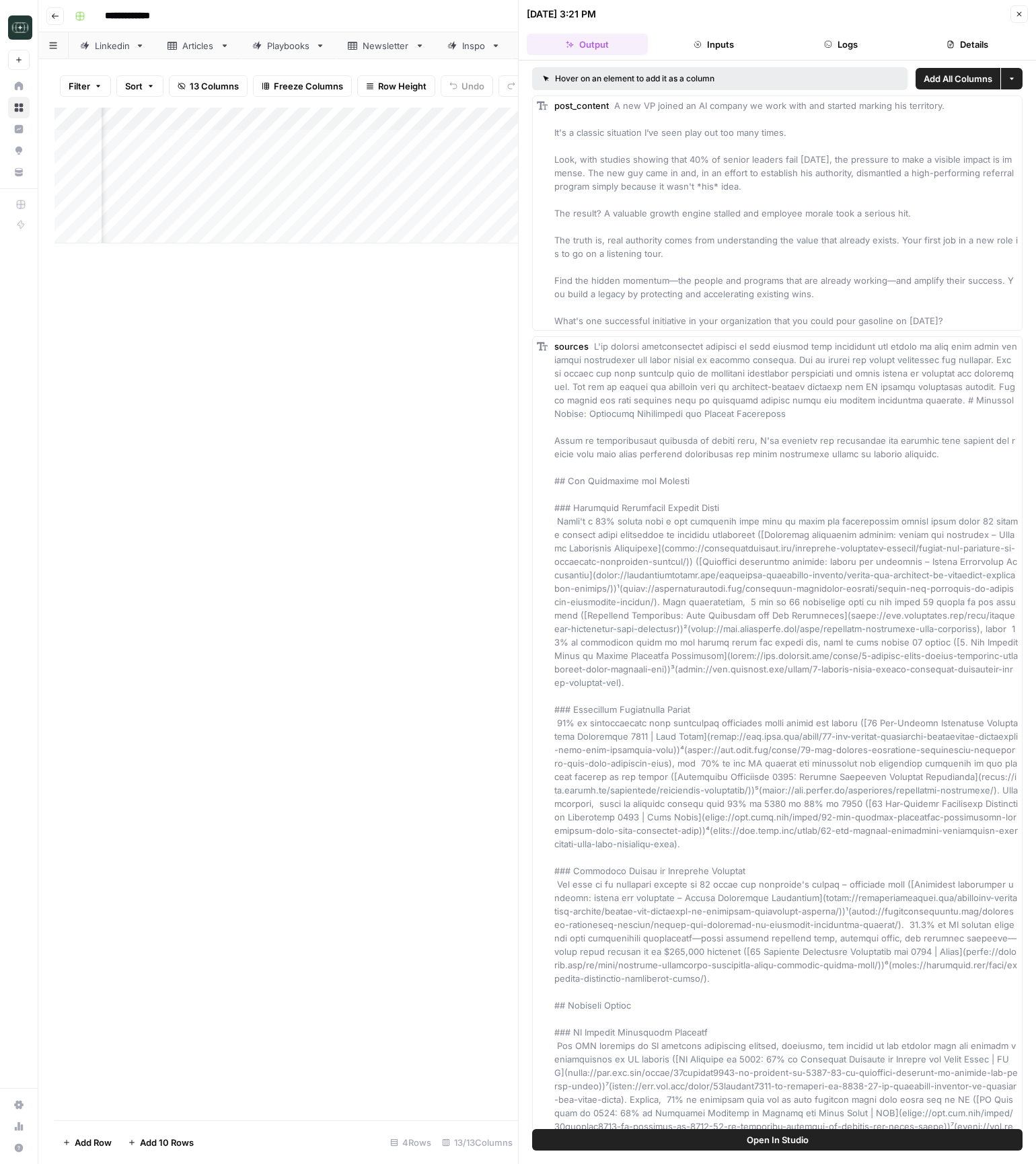
click at [1024, 9] on button "Close" at bounding box center [1019, 14] width 17 height 17
